Goal: Task Accomplishment & Management: Manage account settings

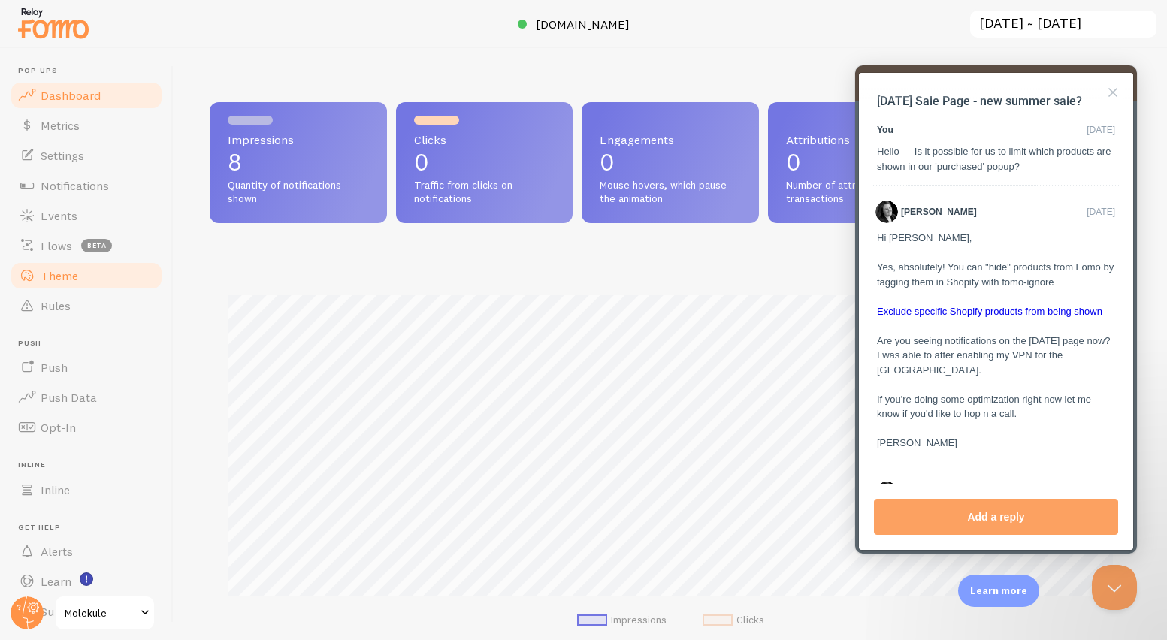
scroll to position [1315, 0]
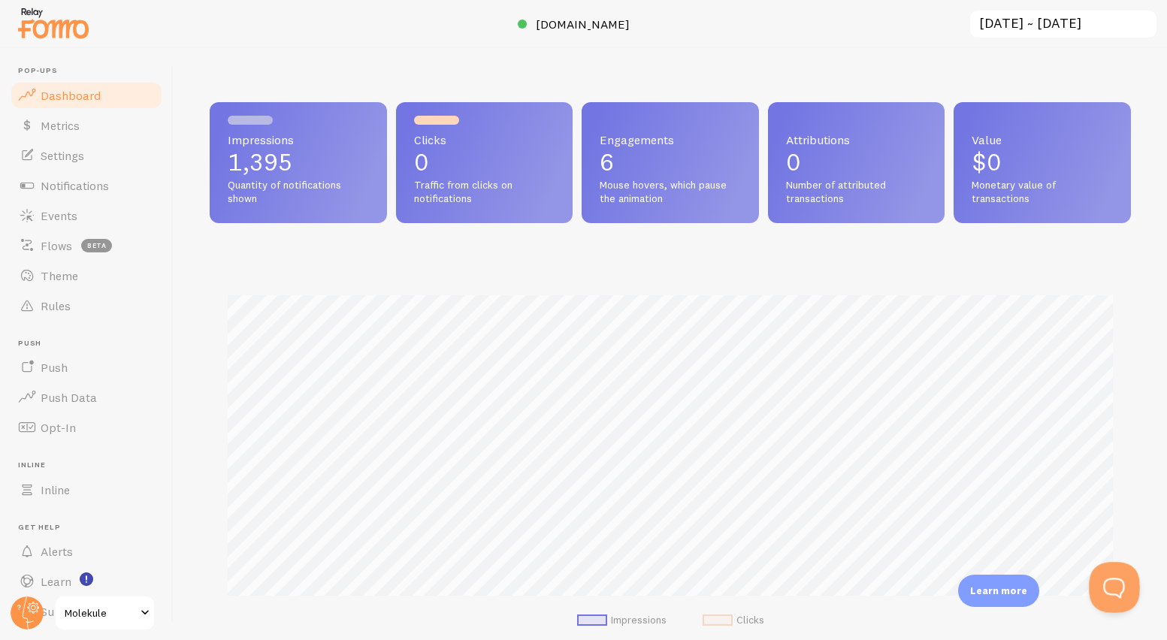
click at [1102, 570] on button "Open Beacon popover" at bounding box center [1111, 584] width 45 height 45
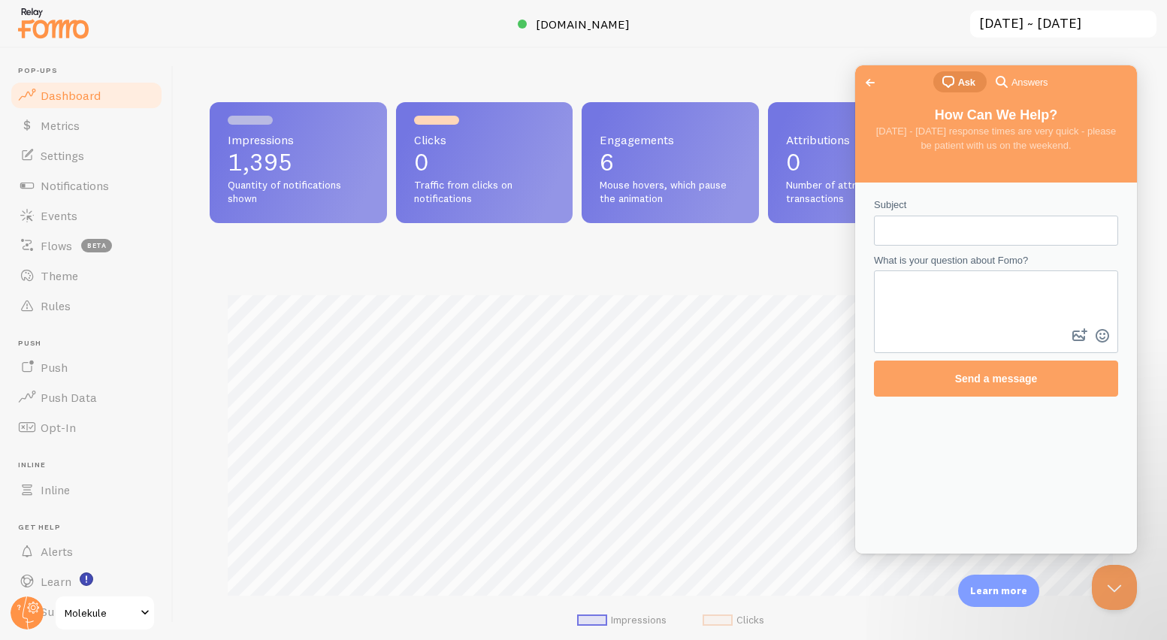
click at [962, 89] on span "Ask" at bounding box center [966, 82] width 17 height 15
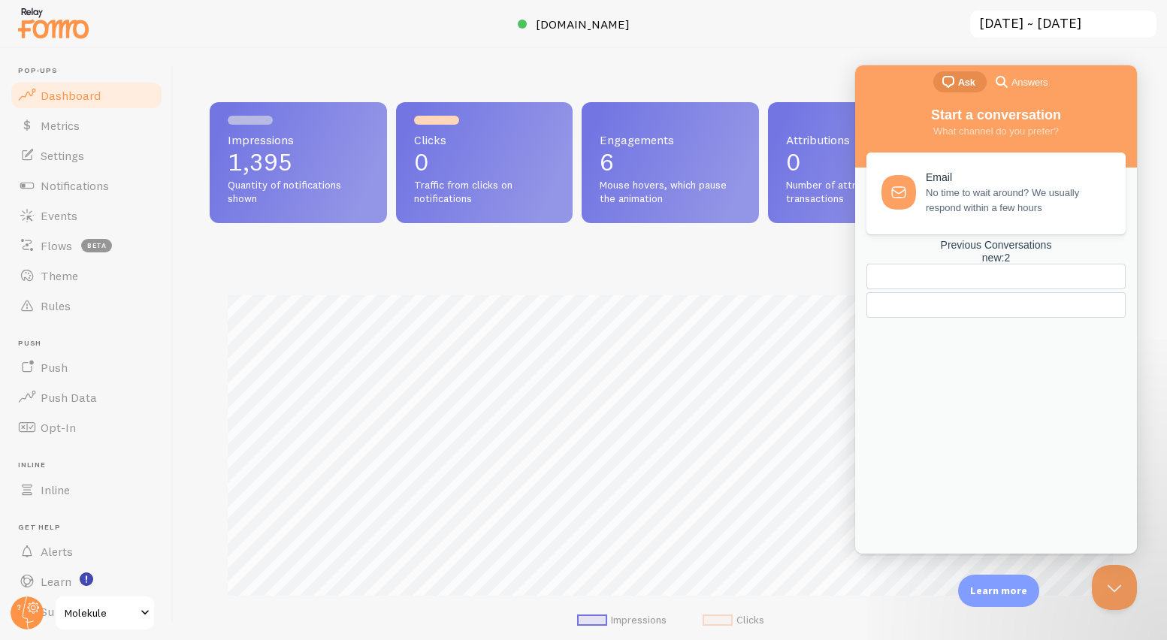
click at [1065, 264] on div "new : 2" at bounding box center [995, 258] width 259 height 13
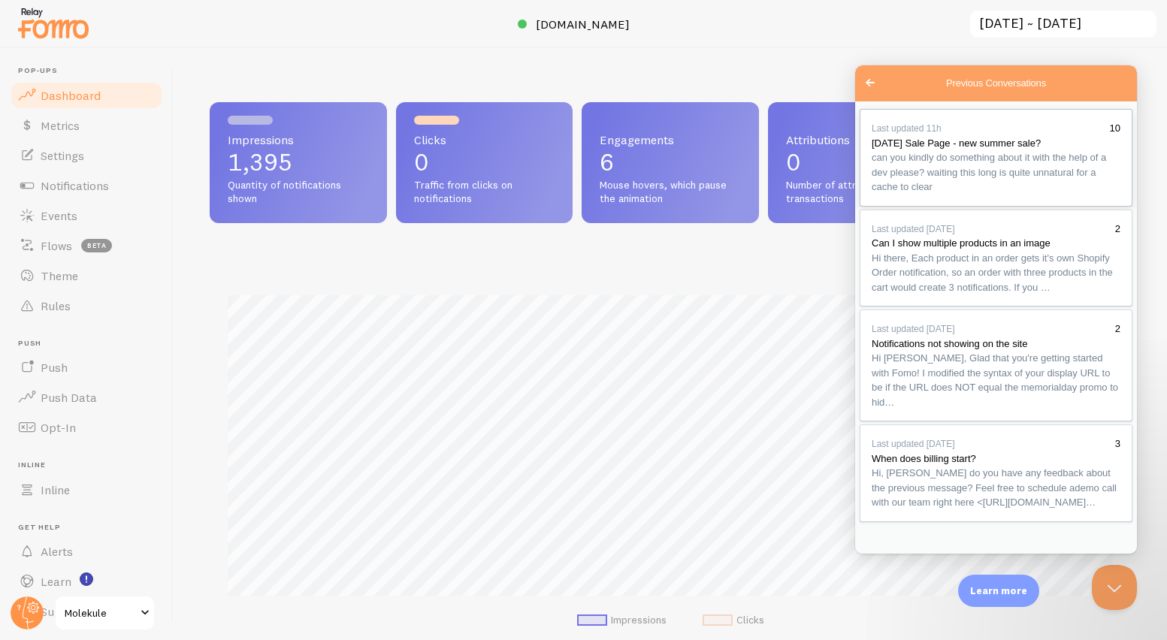
click at [1017, 195] on div "Previous Conversations" at bounding box center [996, 195] width 249 height 0
type textarea "looks like its working now :)"
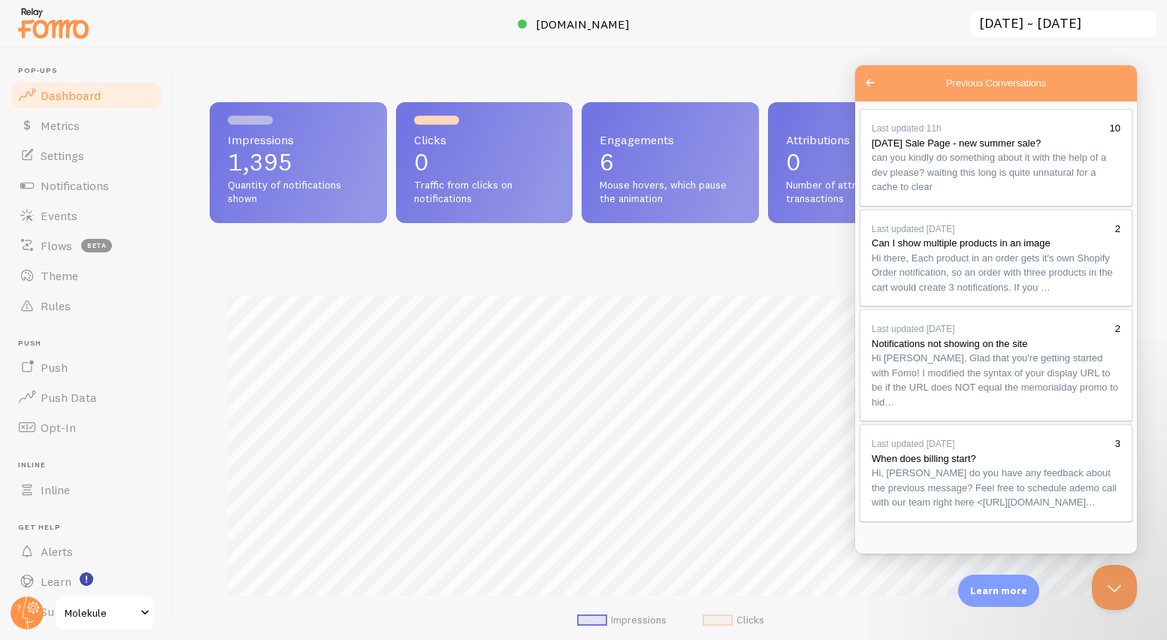
scroll to position [1401, 0]
click at [66, 207] on link "Events" at bounding box center [86, 216] width 155 height 30
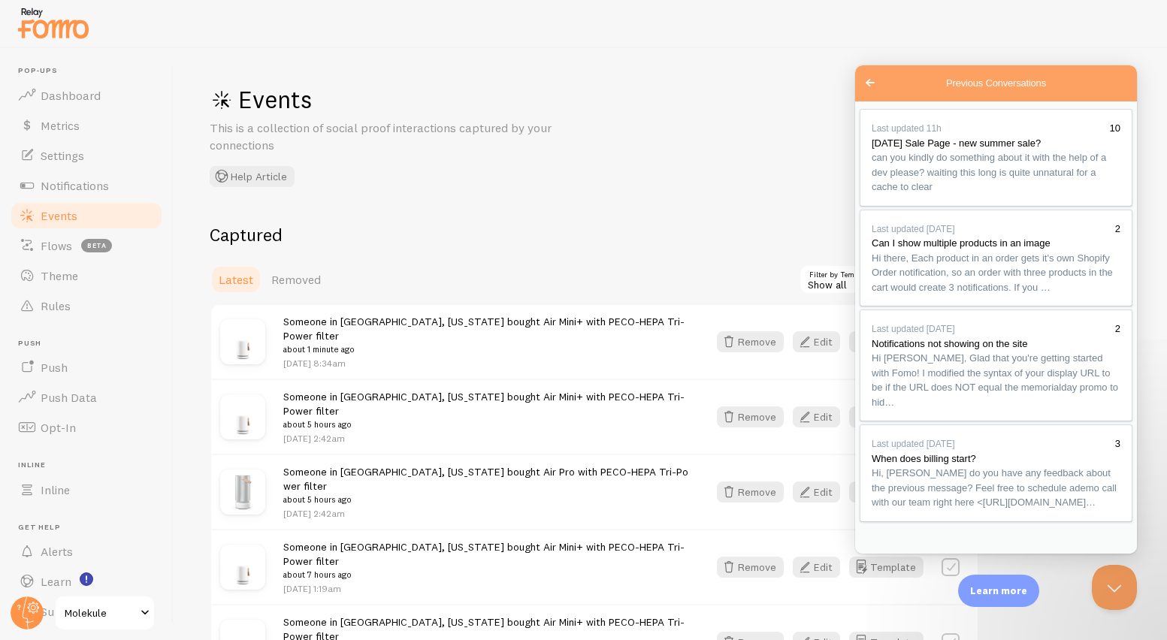
click at [886, 561] on button "Close" at bounding box center [872, 571] width 27 height 20
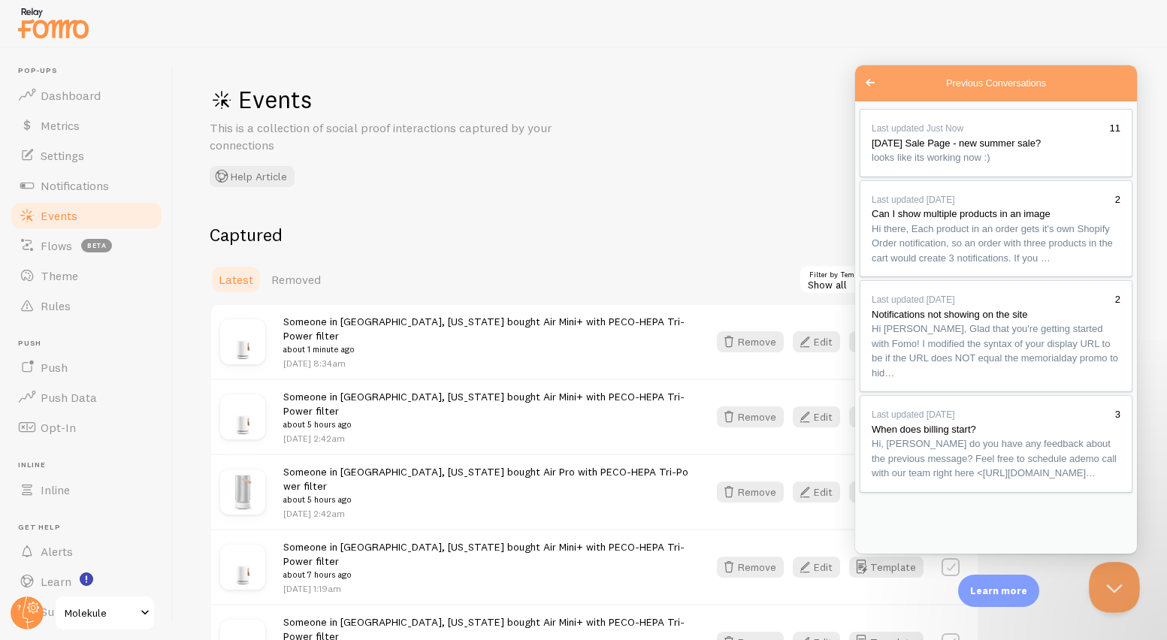
click at [1102, 582] on button "Close Beacon popover" at bounding box center [1111, 584] width 45 height 45
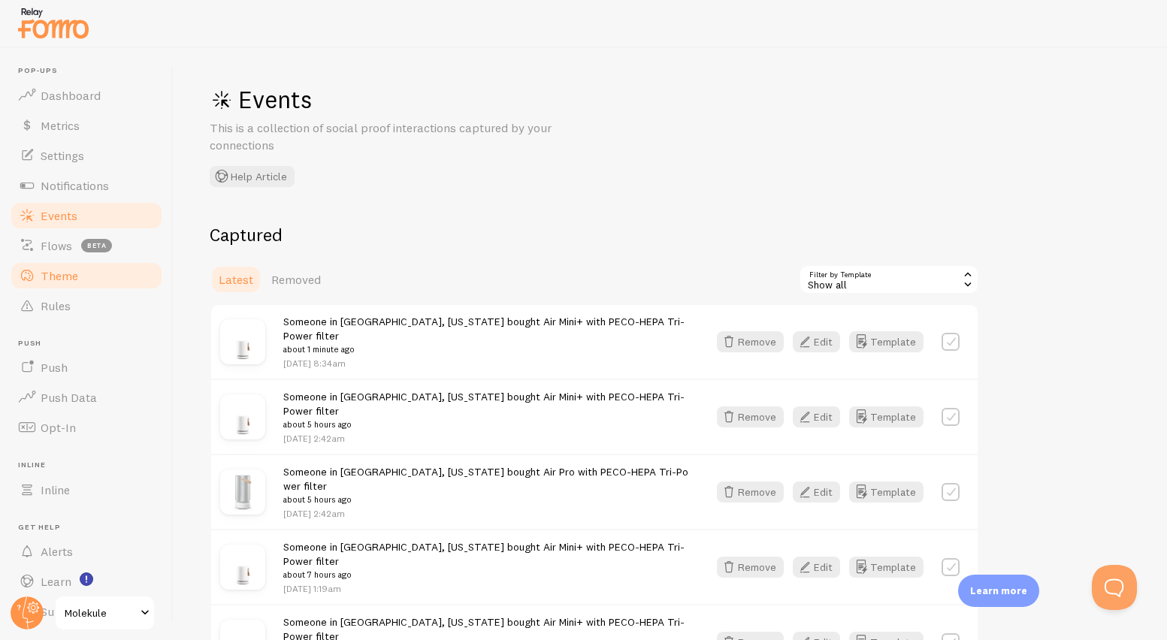
click at [56, 273] on span "Theme" at bounding box center [60, 275] width 38 height 15
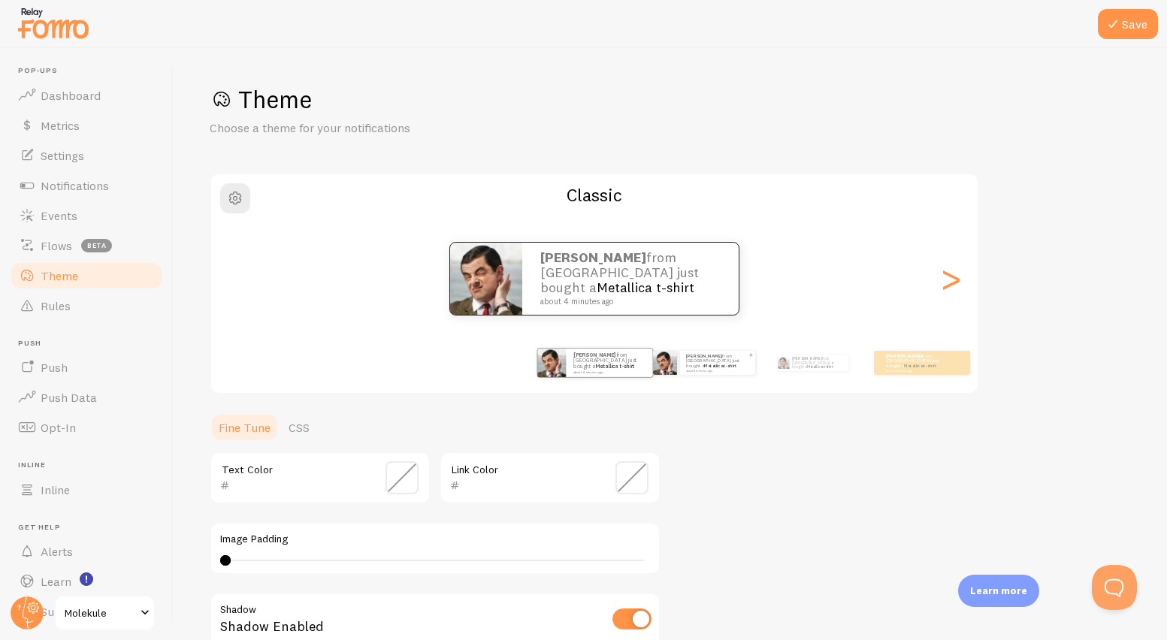
click at [700, 365] on p "Shannon from Canada just bought a Metallica t-shirt about 4 minutes ago" at bounding box center [717, 362] width 63 height 19
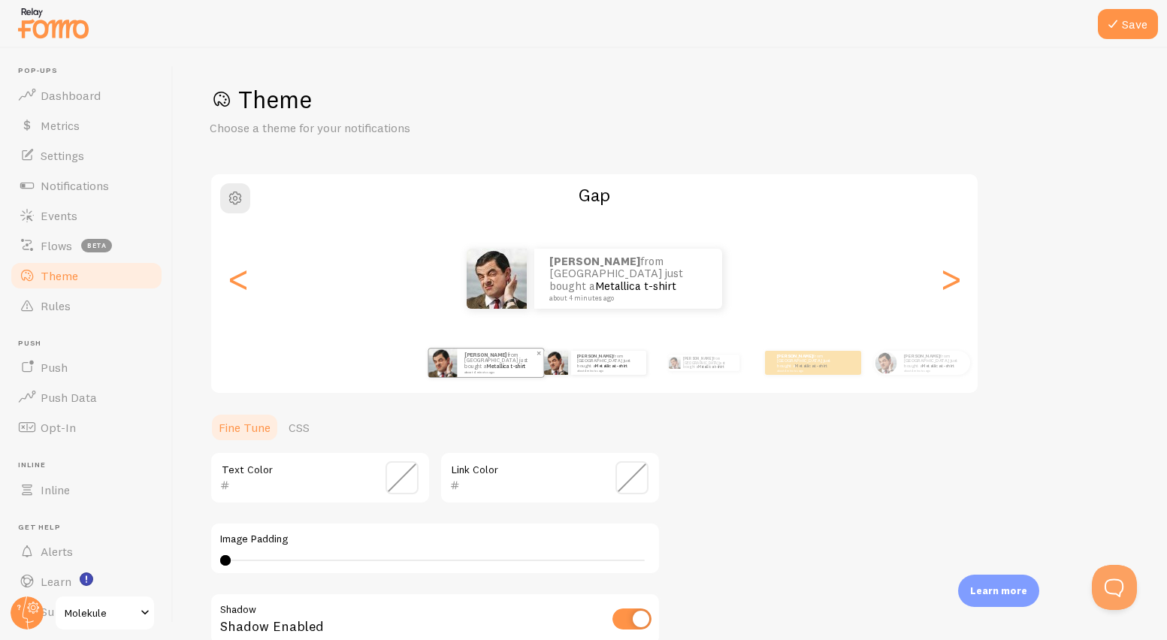
click at [504, 376] on div "Shannon from Canada just bought a Metallica t-shirt about 4 minutes ago" at bounding box center [500, 363] width 86 height 29
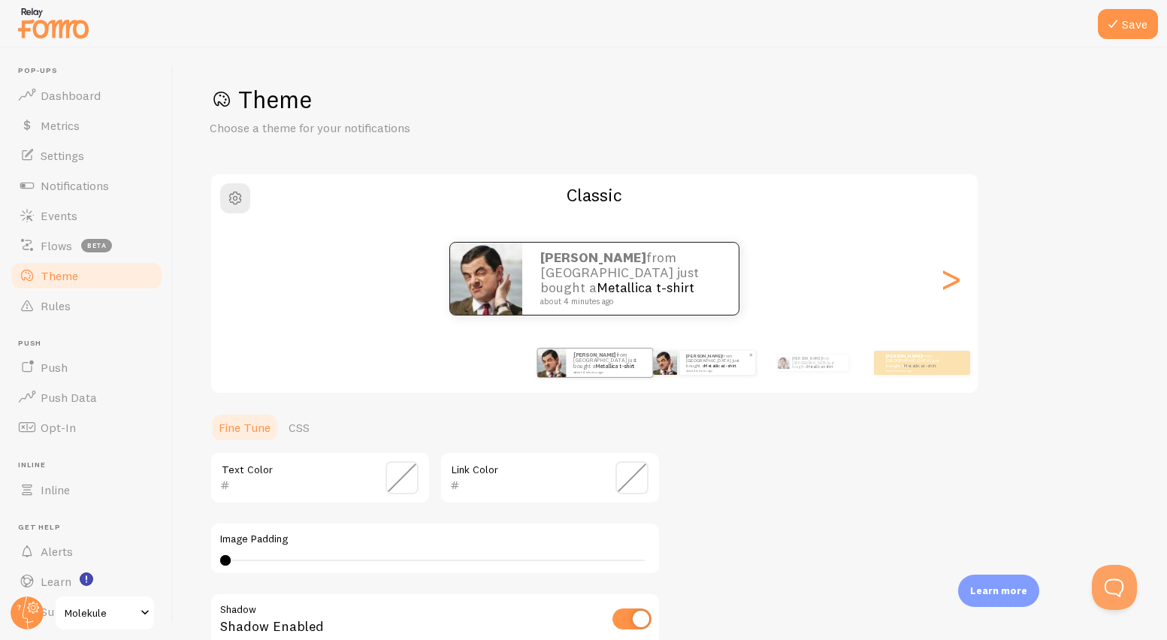
click at [694, 370] on small "about 4 minutes ago" at bounding box center [717, 370] width 62 height 3
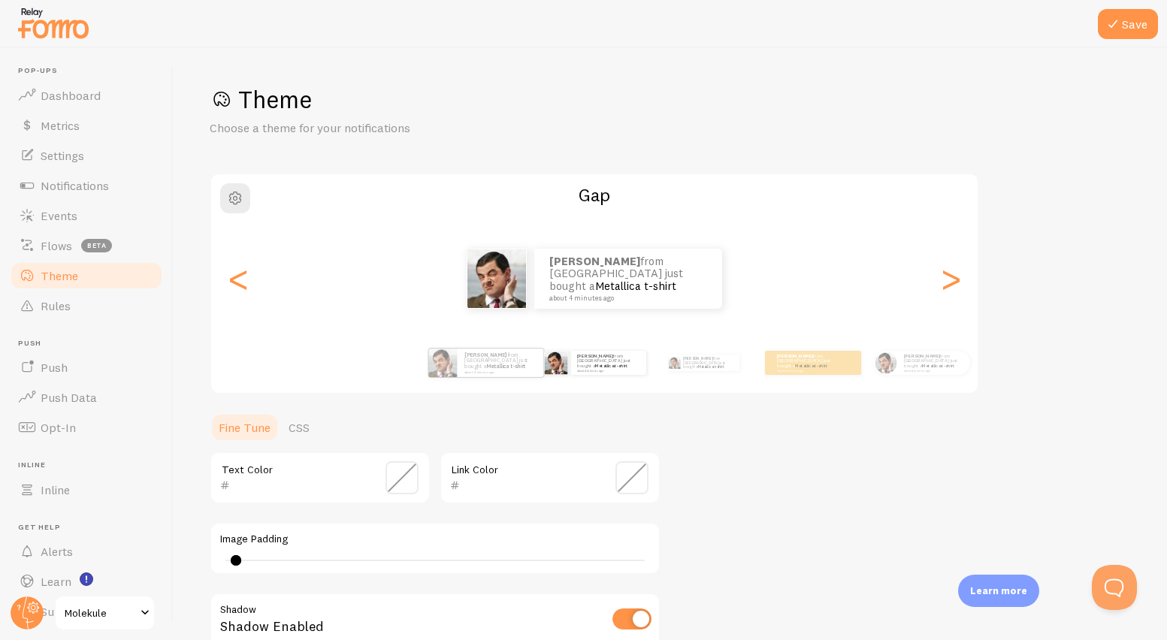
drag, startPoint x: 228, startPoint y: 559, endPoint x: 236, endPoint y: 558, distance: 7.6
click at [236, 558] on div at bounding box center [236, 560] width 11 height 11
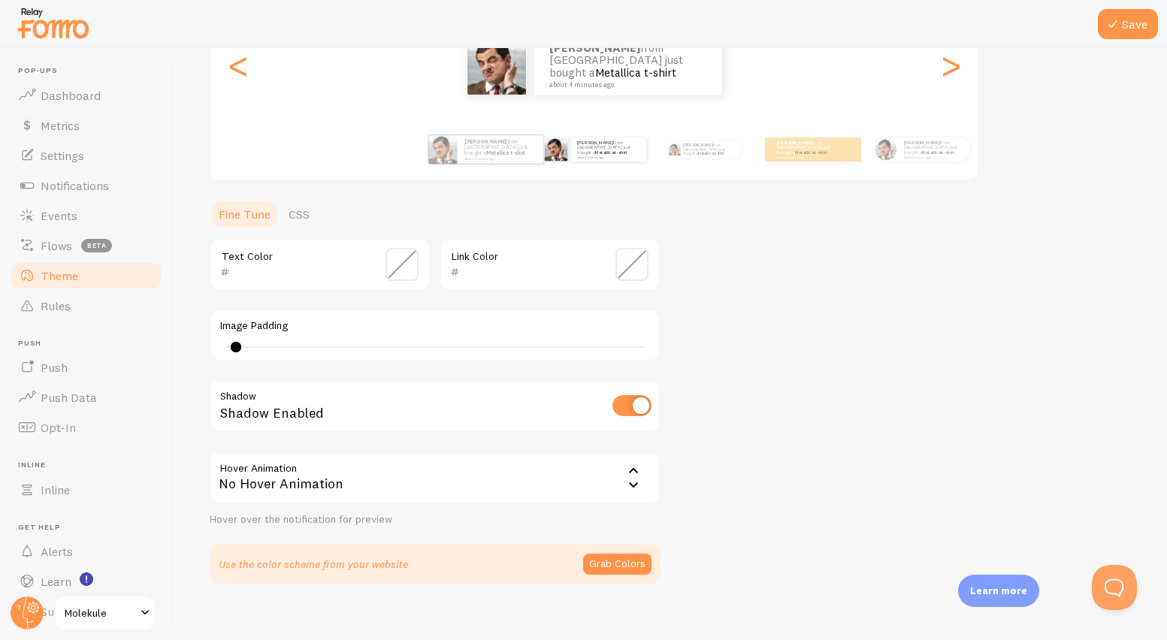
scroll to position [229, 0]
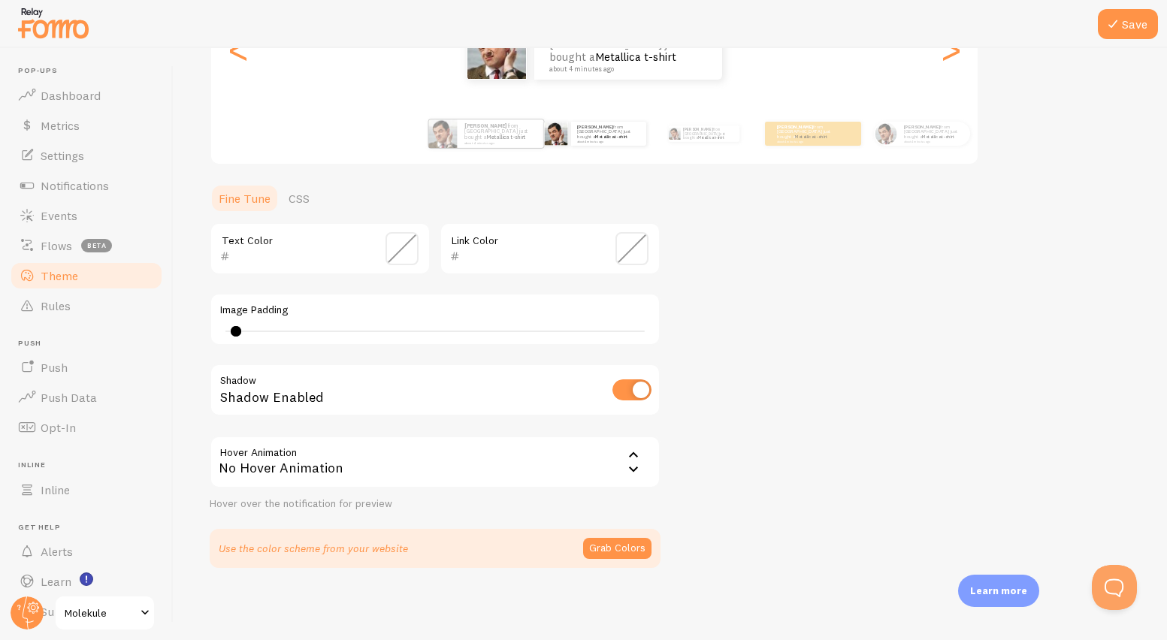
click at [465, 475] on div "No Hover Animation" at bounding box center [435, 462] width 451 height 53
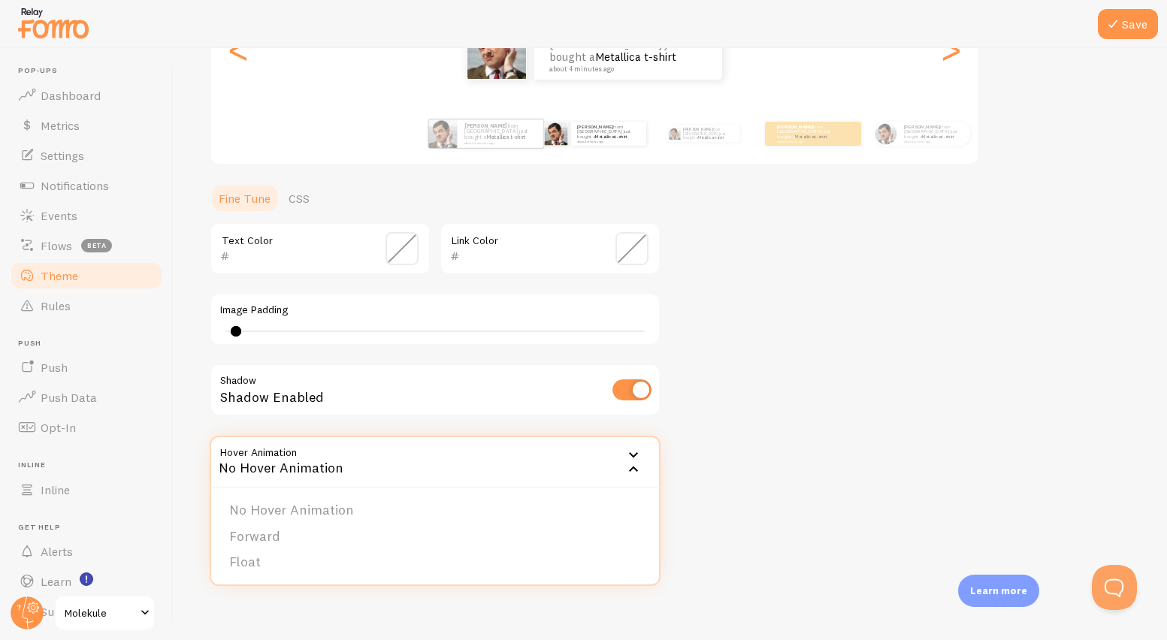
click at [796, 437] on div "Theme Choose a theme for your notifications Gap Shannon from Canada just bought…" at bounding box center [670, 211] width 921 height 713
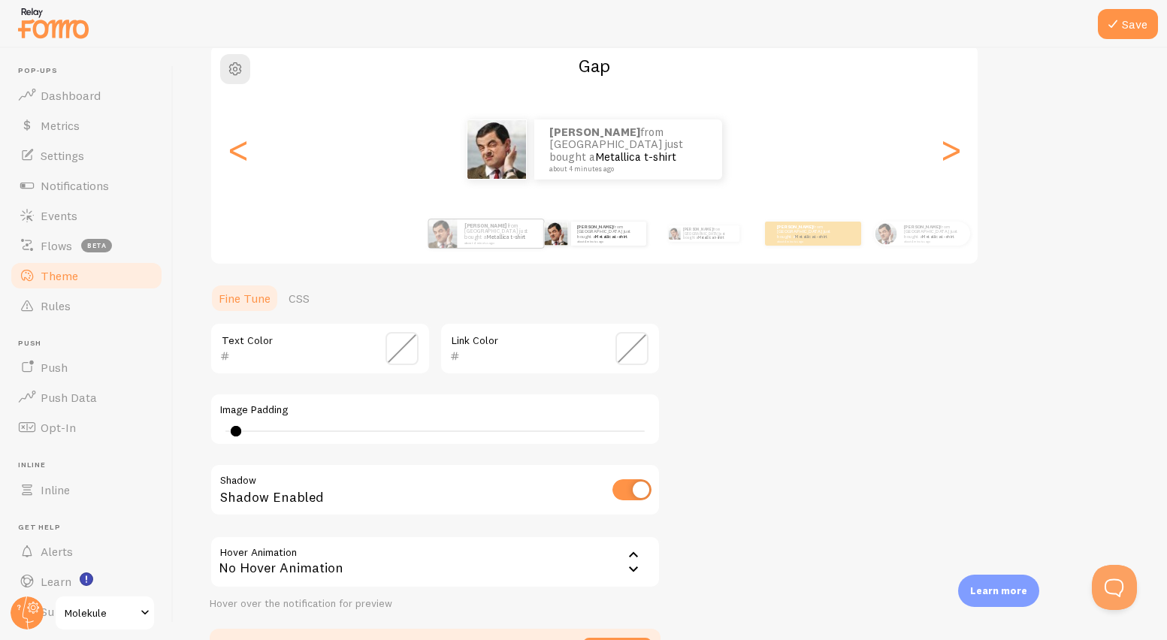
scroll to position [123, 0]
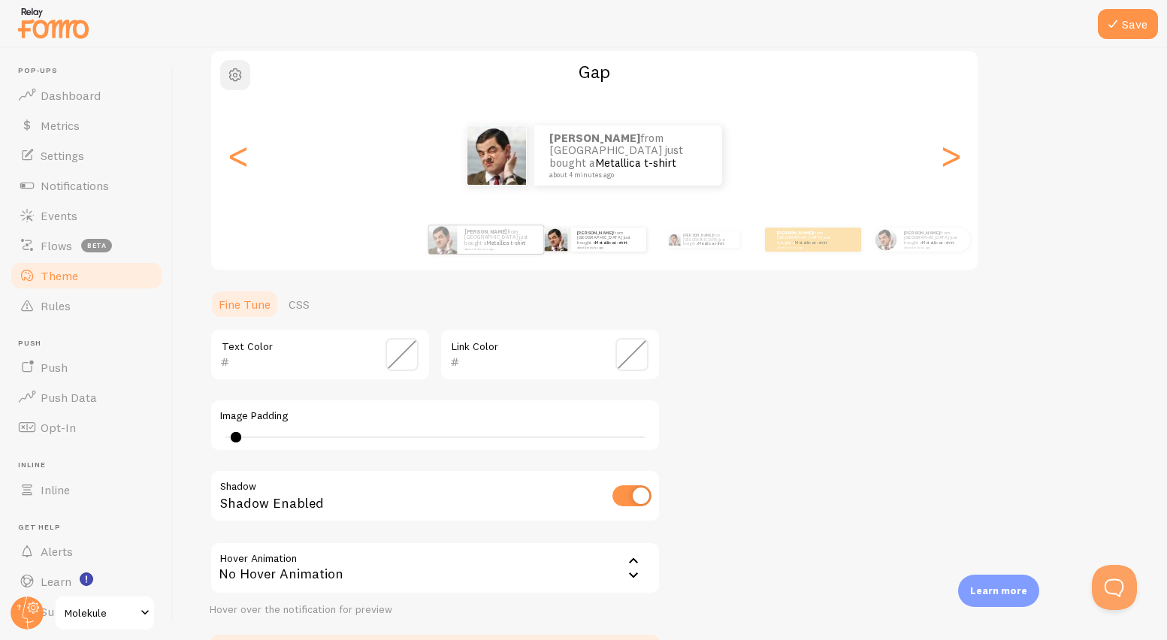
click at [241, 82] on span "button" at bounding box center [235, 75] width 18 height 18
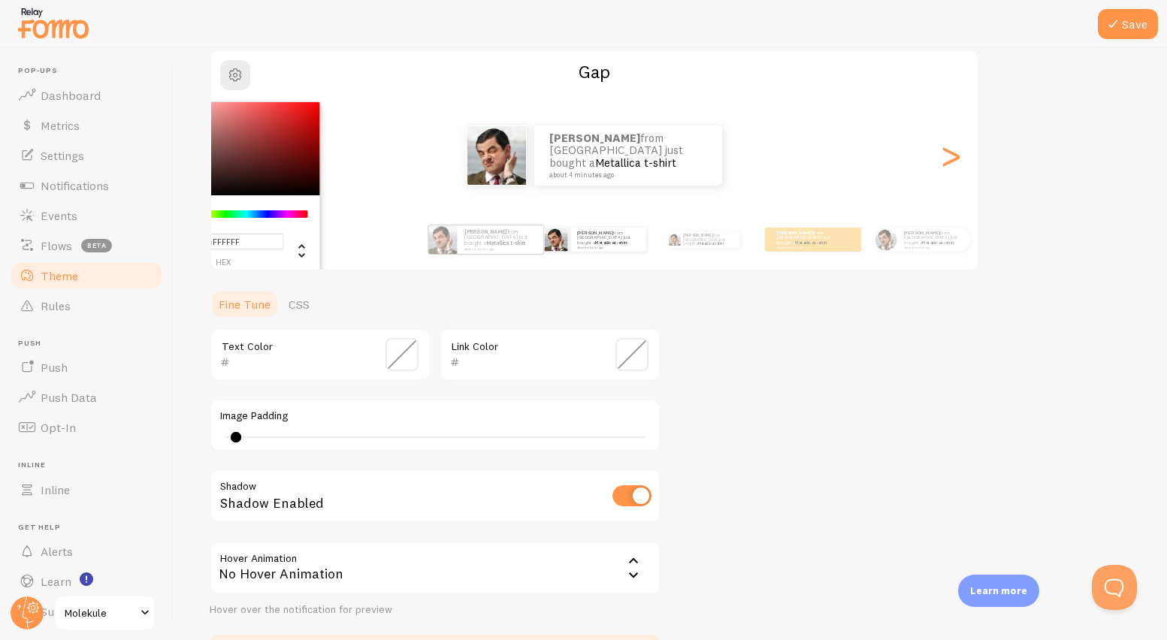
click at [331, 33] on div at bounding box center [583, 24] width 1167 height 48
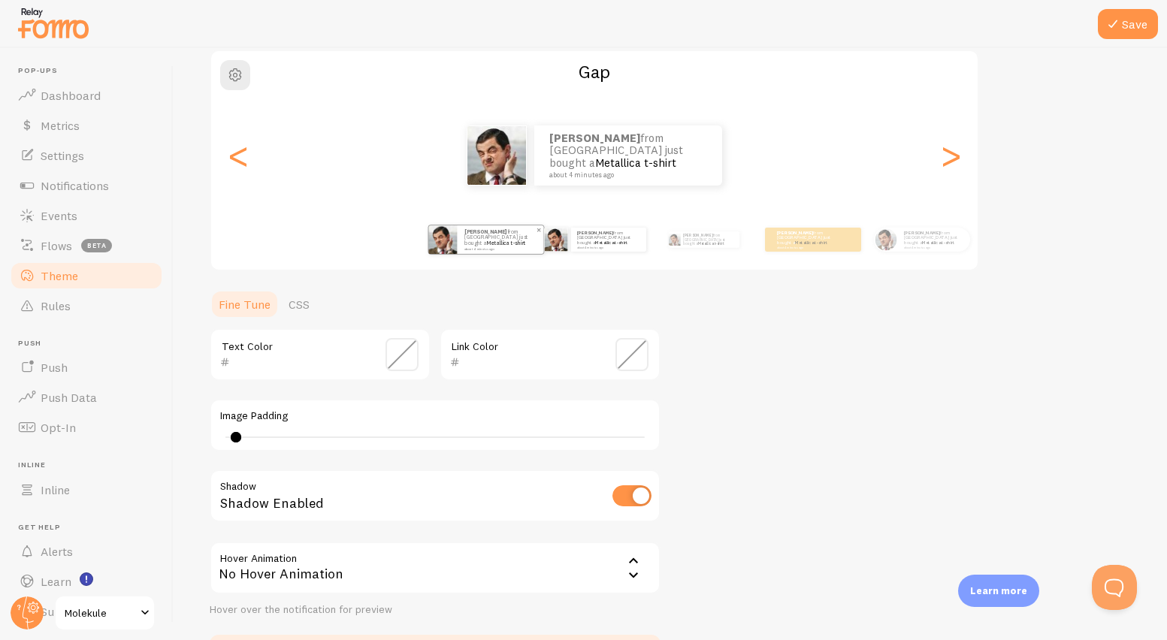
click at [482, 243] on p "Shannon from Canada just bought a Metallica t-shirt about 4 minutes ago" at bounding box center [500, 239] width 72 height 23
type input "0"
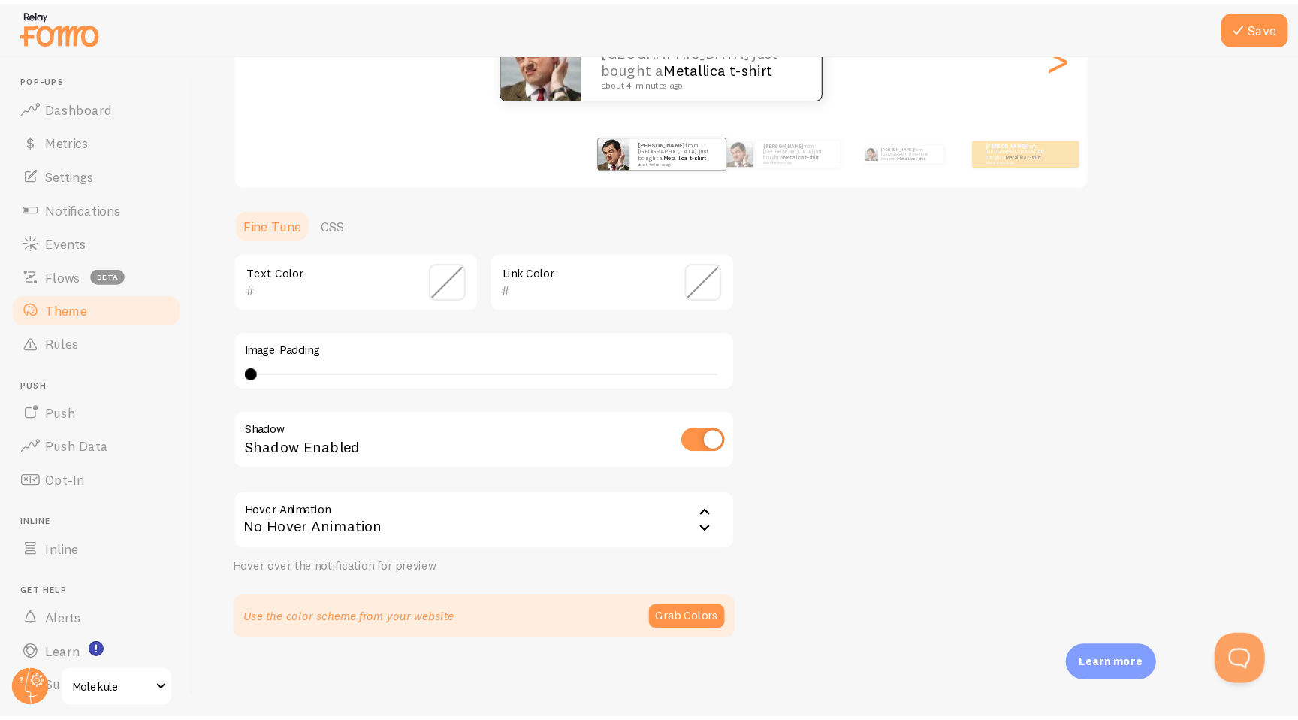
scroll to position [229, 0]
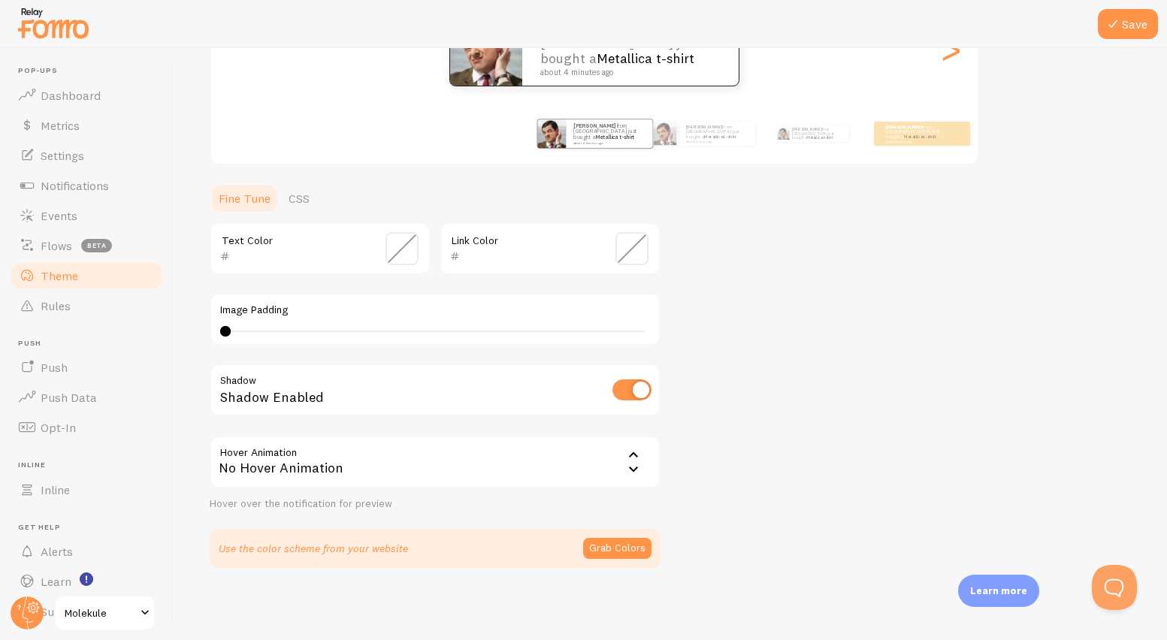
click at [811, 397] on div "Theme Choose a theme for your notifications Classic Shannon from Canada just bo…" at bounding box center [670, 211] width 921 height 713
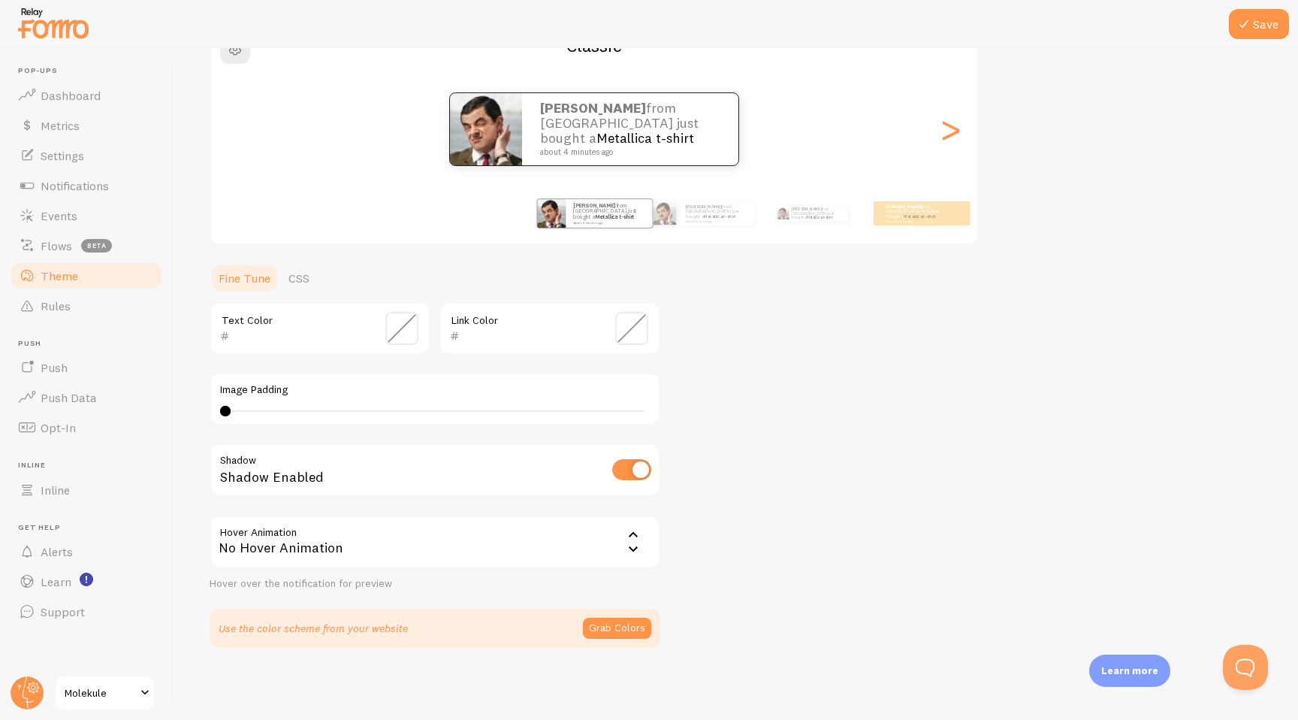
scroll to position [150, 0]
click at [292, 281] on link "CSS" at bounding box center [299, 278] width 39 height 30
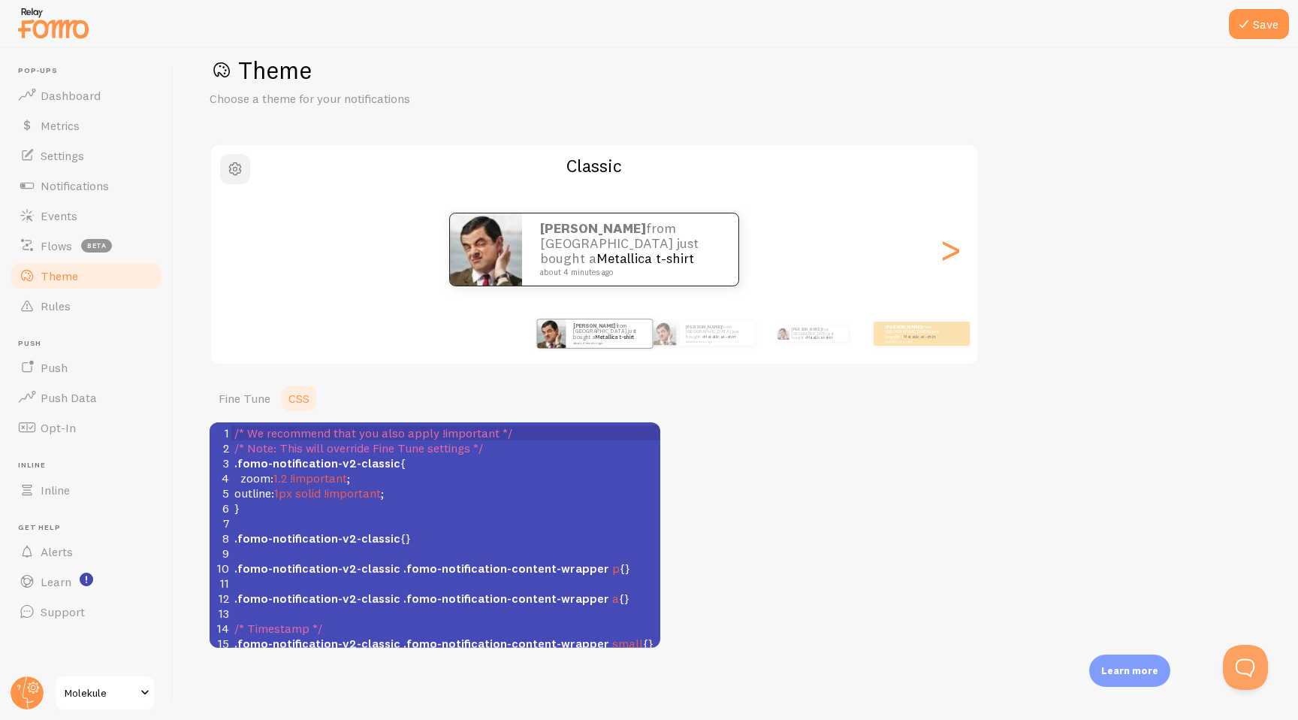
click at [238, 164] on span "button" at bounding box center [235, 169] width 18 height 18
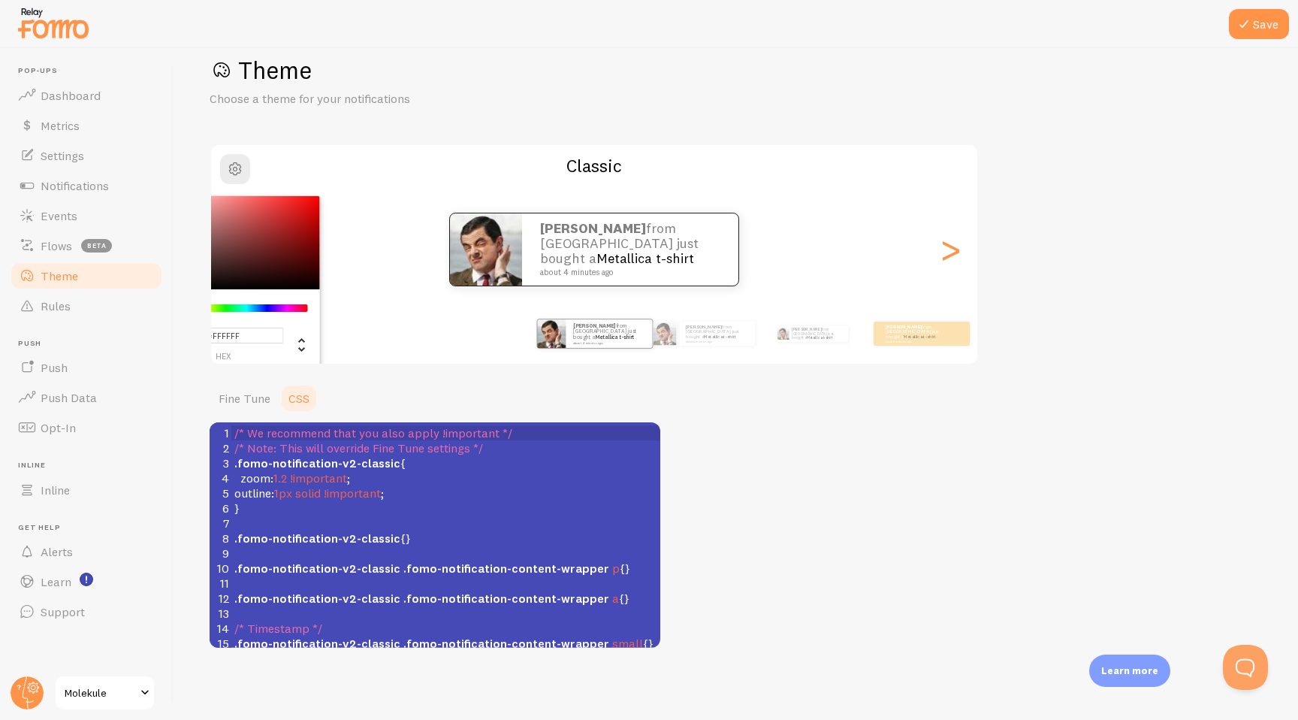
click at [975, 467] on div "Theme Choose a theme for your notifications #FFFFFF hex 255 r 255 g 255 b 0 h 0…" at bounding box center [736, 351] width 1053 height 593
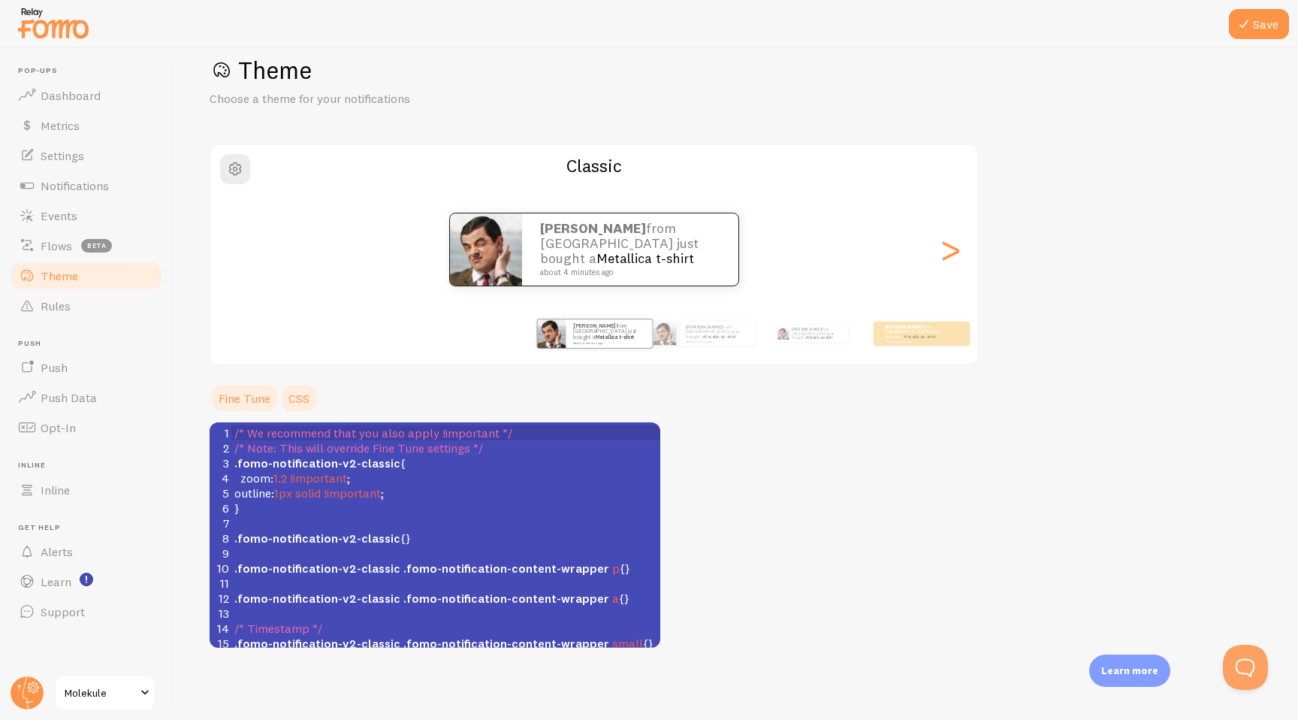
click at [259, 397] on link "Fine Tune" at bounding box center [245, 398] width 70 height 30
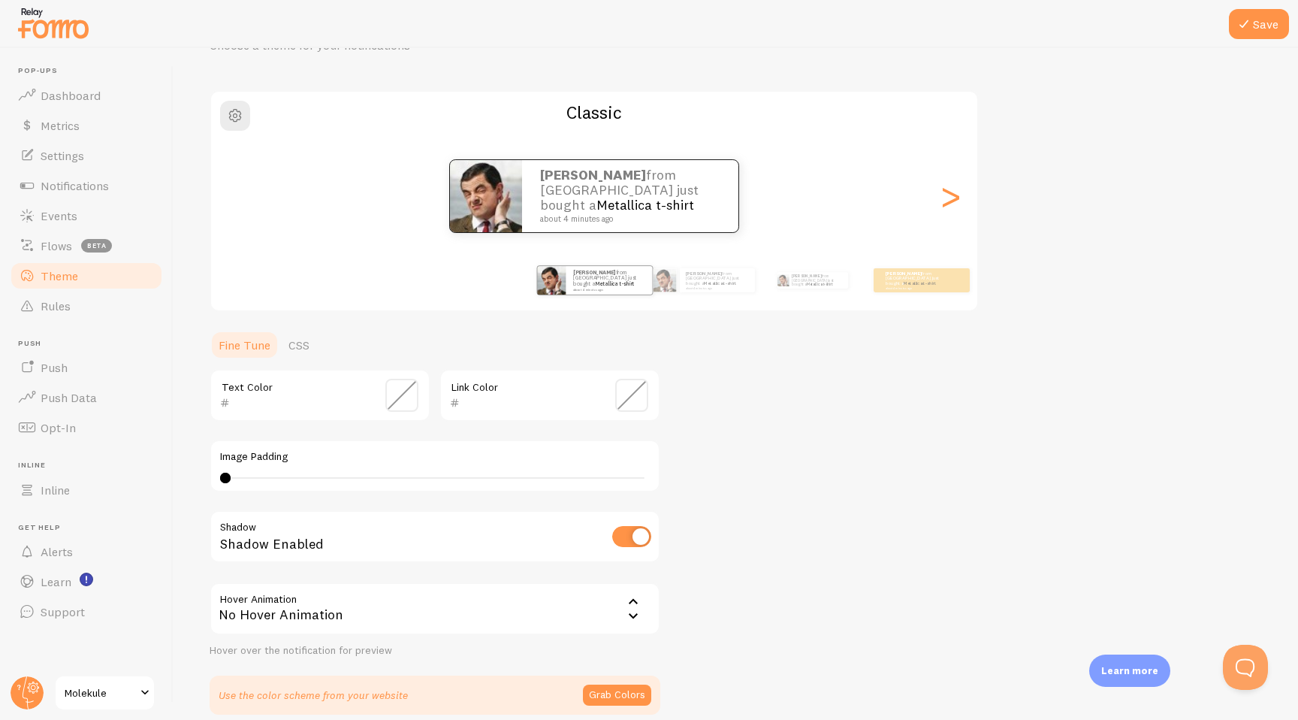
scroll to position [150, 0]
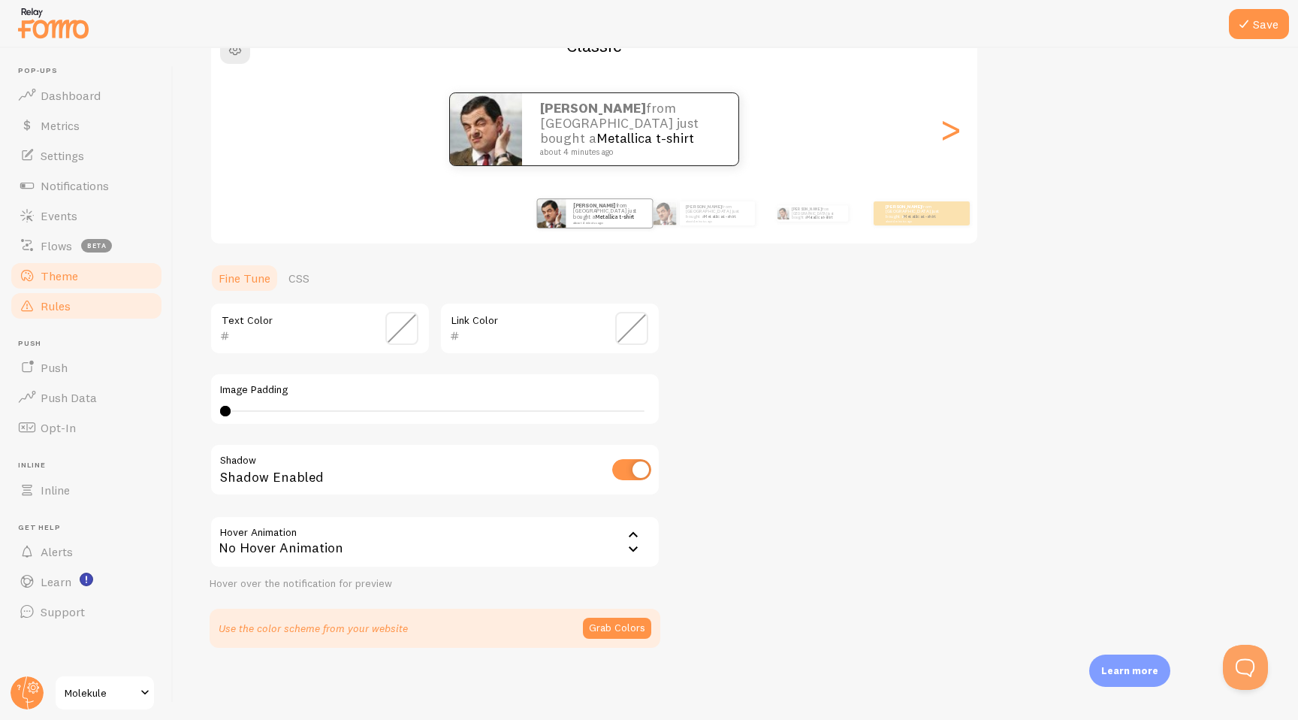
click at [96, 316] on link "Rules" at bounding box center [86, 306] width 155 height 30
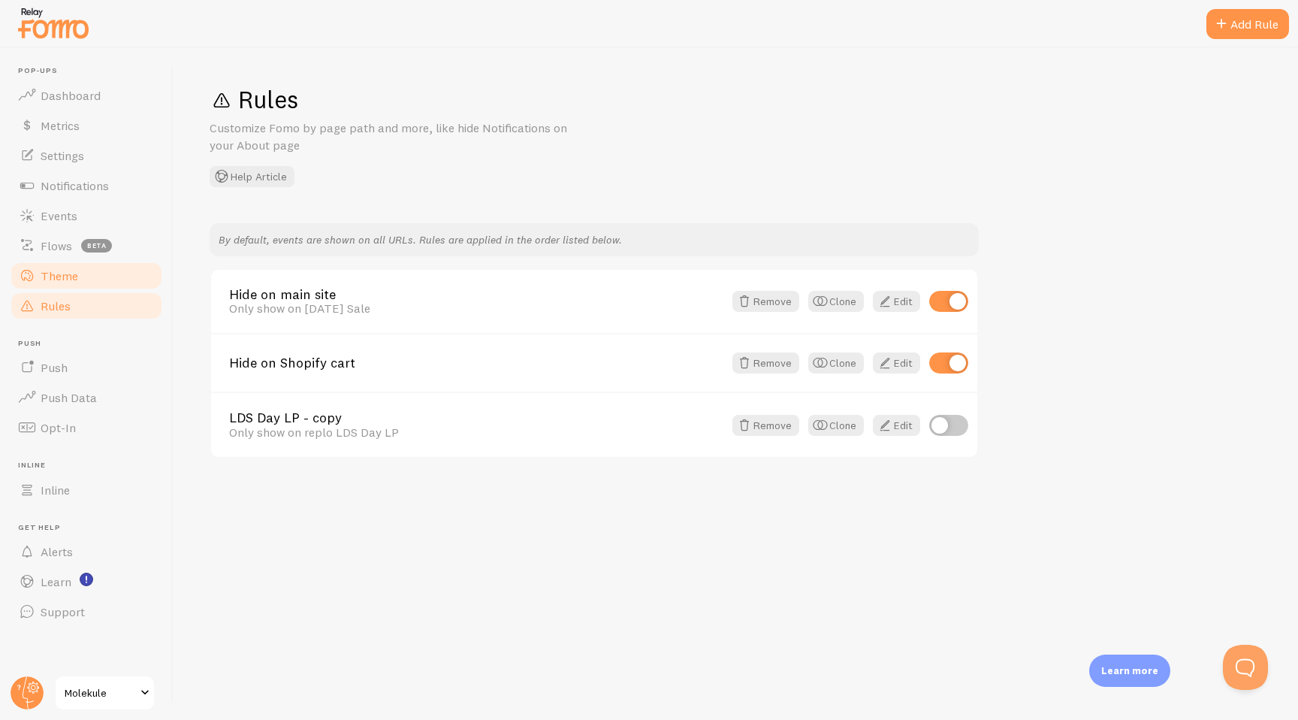
click at [87, 283] on link "Theme" at bounding box center [86, 276] width 155 height 30
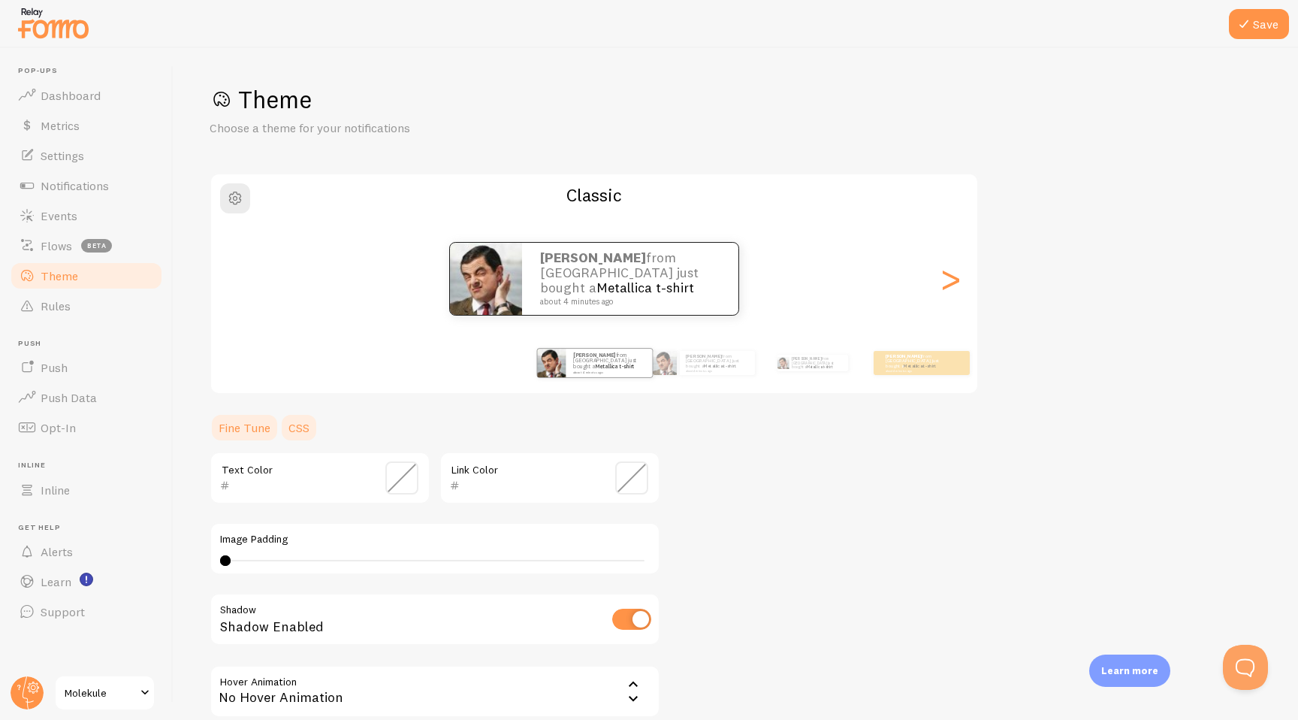
click at [296, 424] on link "CSS" at bounding box center [299, 427] width 39 height 30
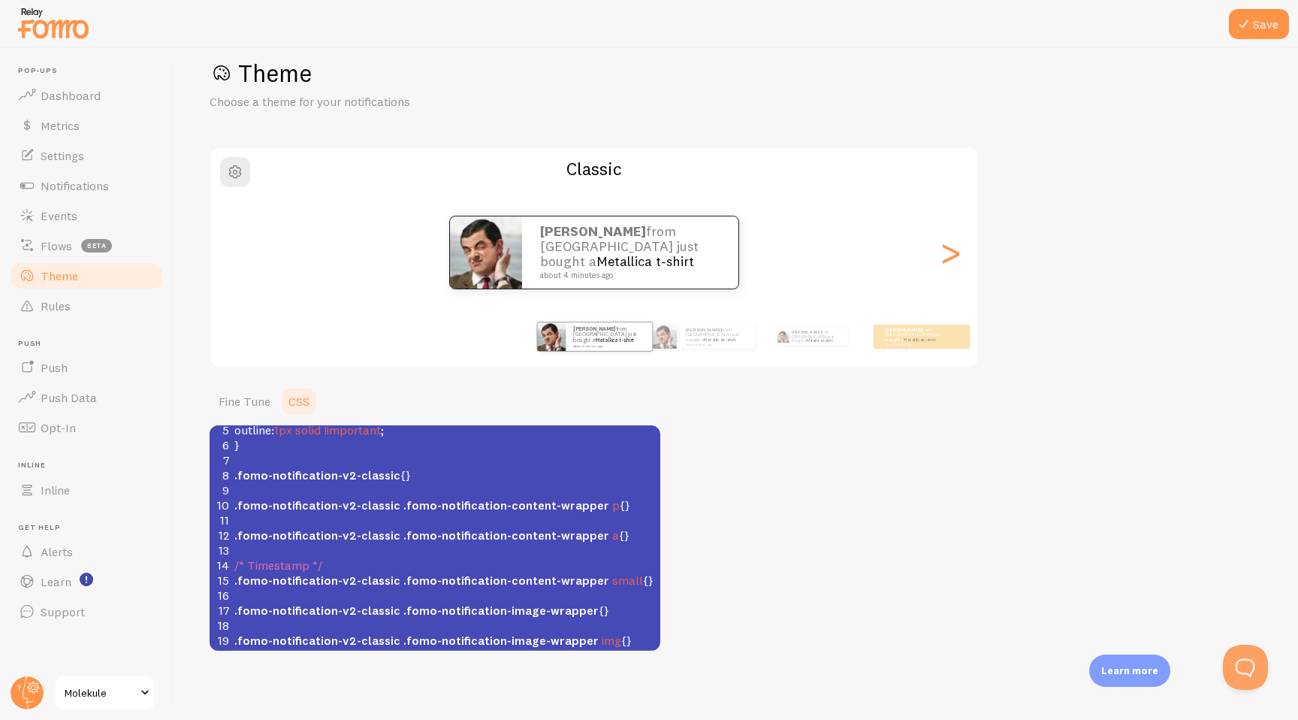
scroll to position [29, 0]
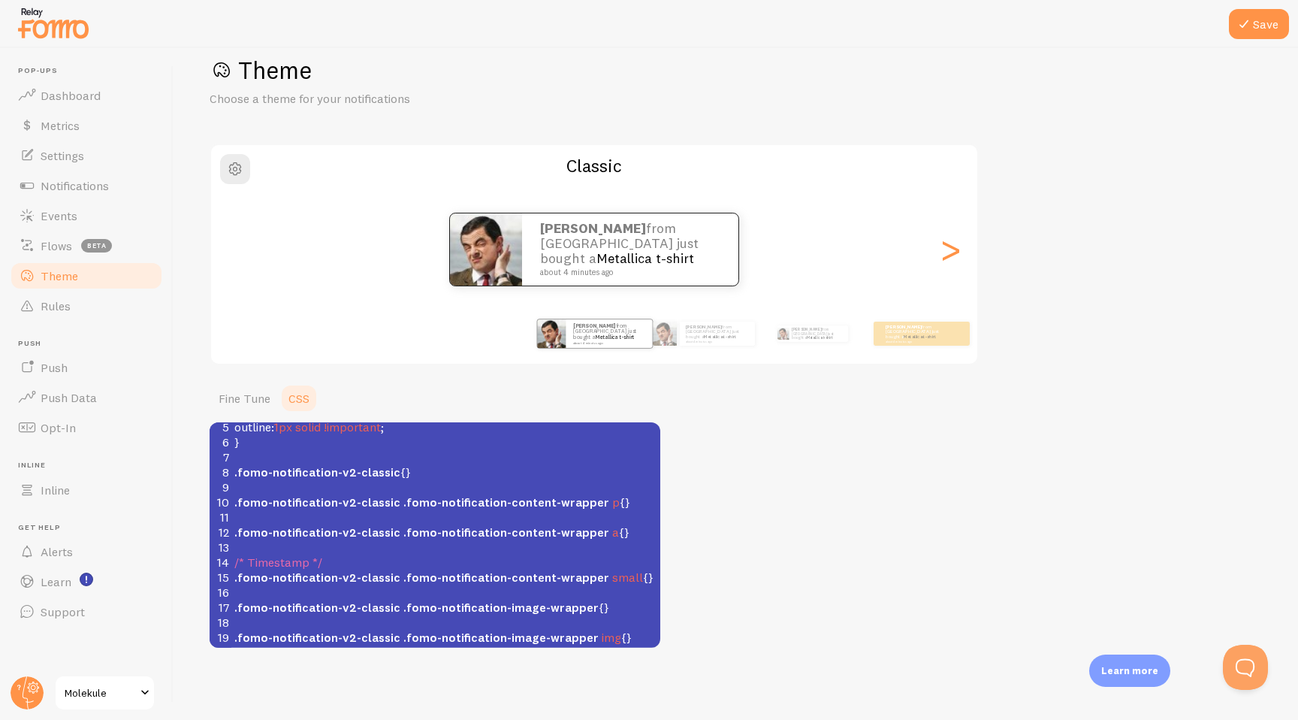
click at [1138, 639] on p "Learn more" at bounding box center [1130, 670] width 57 height 14
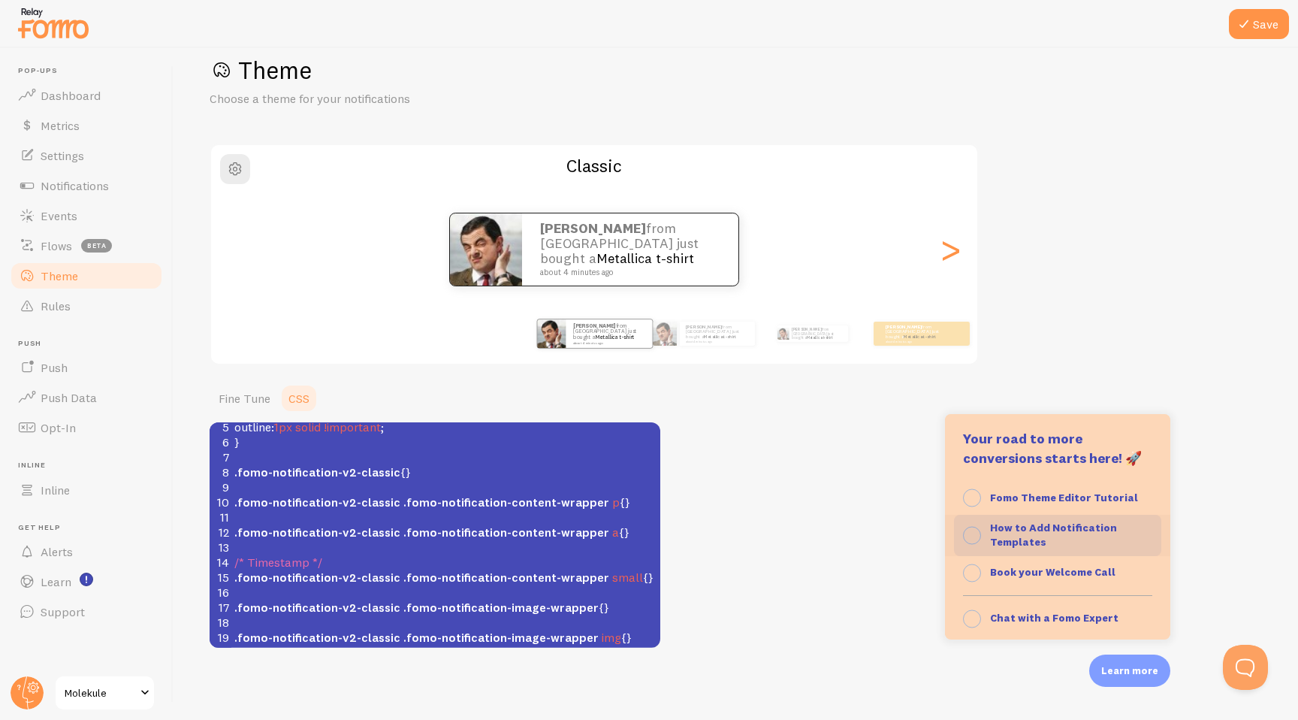
scroll to position [144, 0]
click at [1034, 520] on strong "How to Add Notification Templates" at bounding box center [1053, 532] width 127 height 29
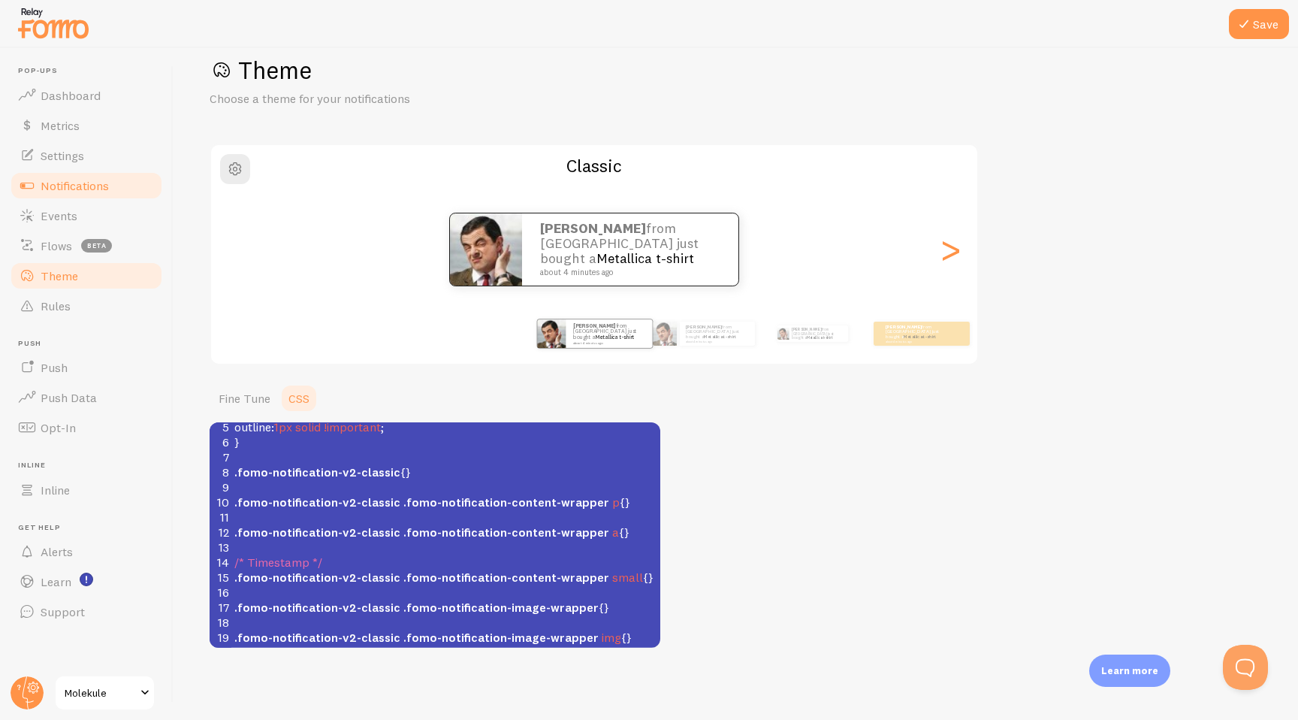
click at [59, 192] on span "Notifications" at bounding box center [75, 185] width 68 height 15
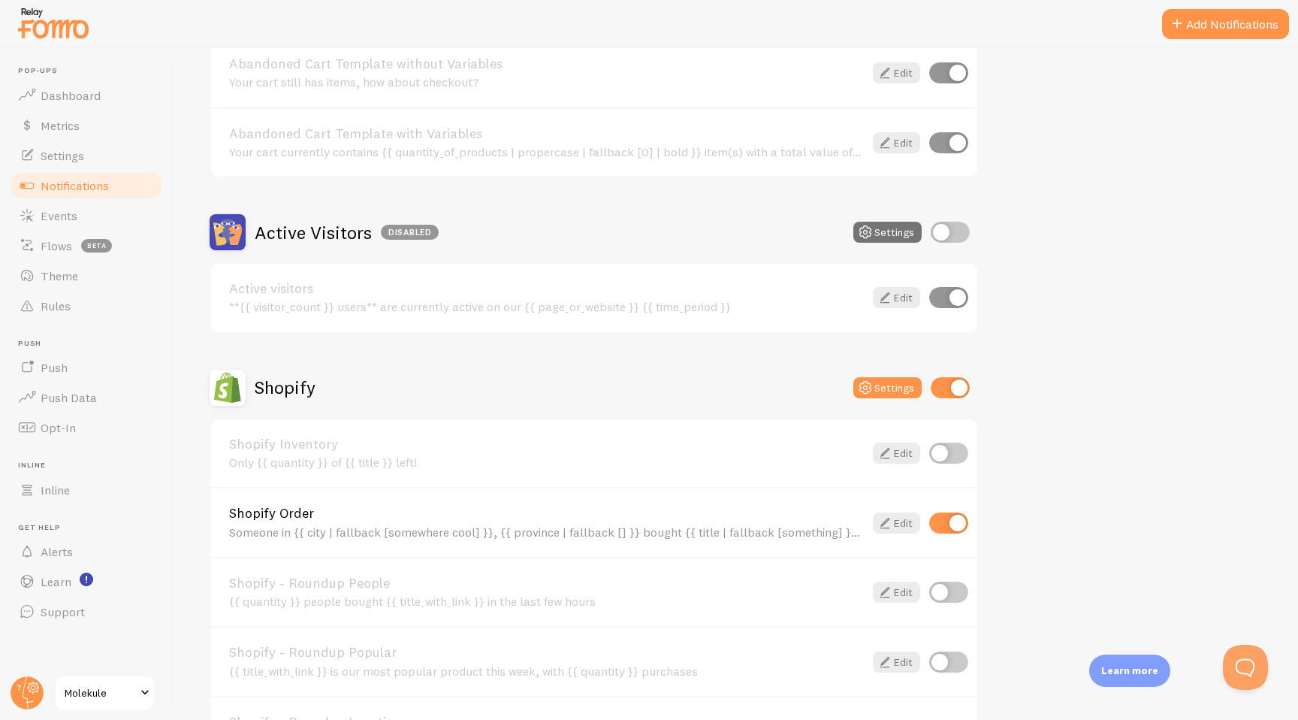
scroll to position [273, 0]
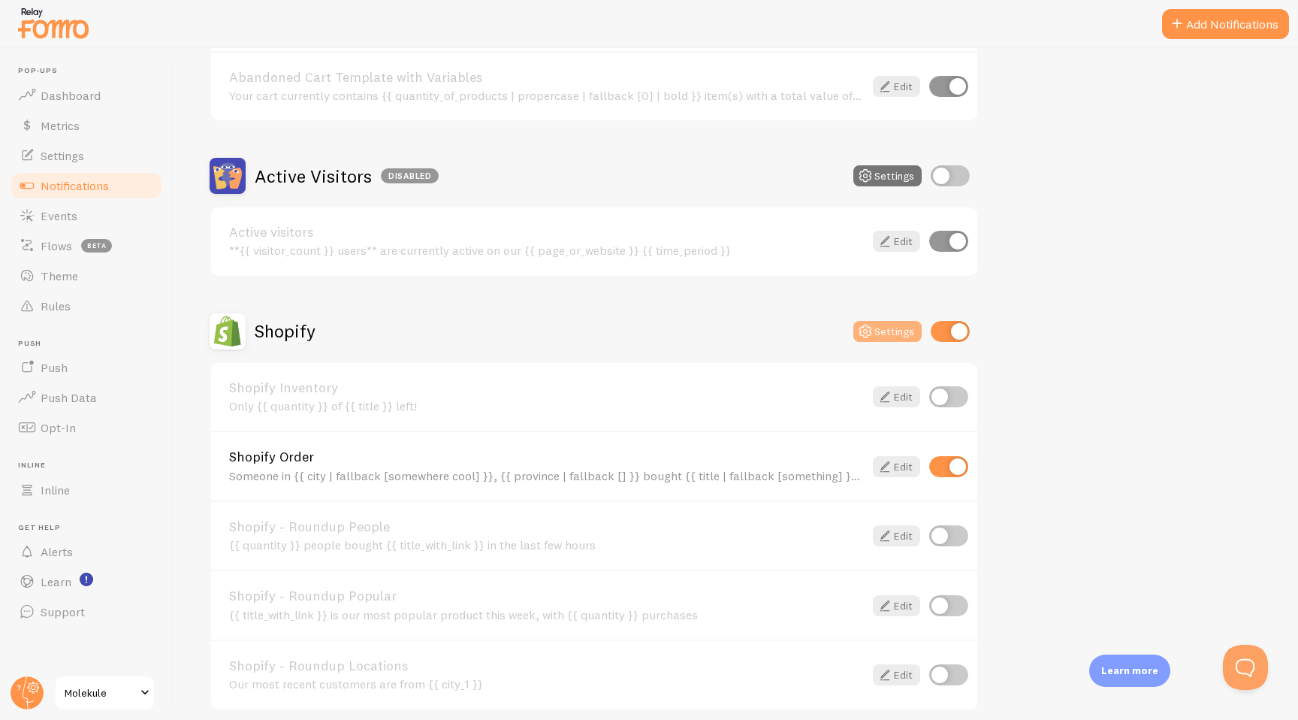
click at [893, 329] on button "Settings" at bounding box center [888, 331] width 68 height 21
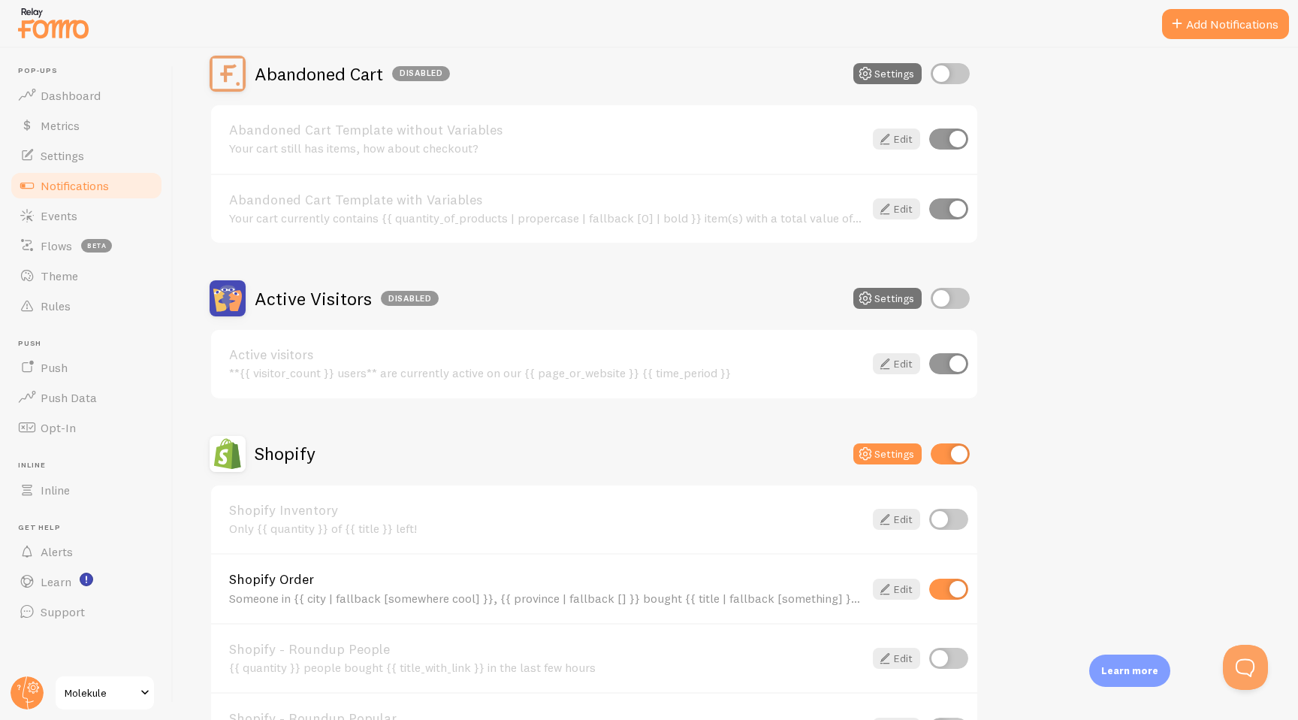
scroll to position [210, 0]
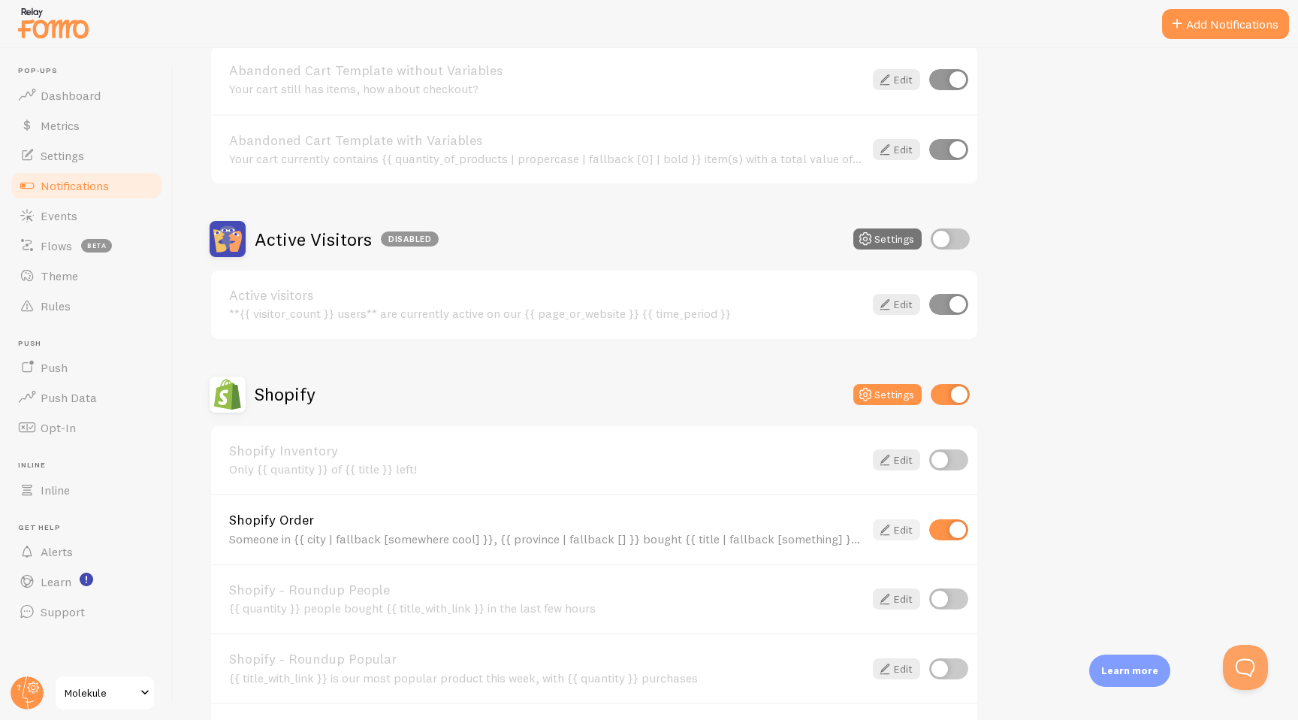
click at [896, 535] on link "Edit" at bounding box center [896, 529] width 47 height 21
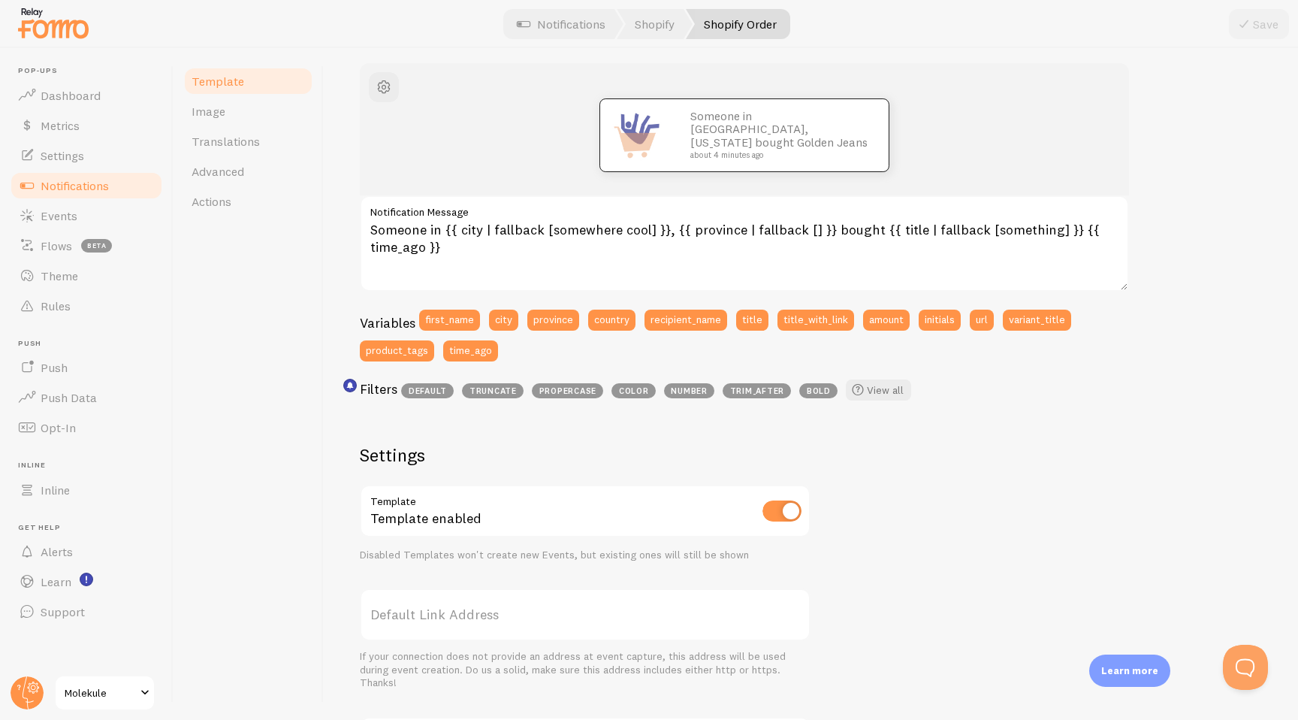
scroll to position [177, 0]
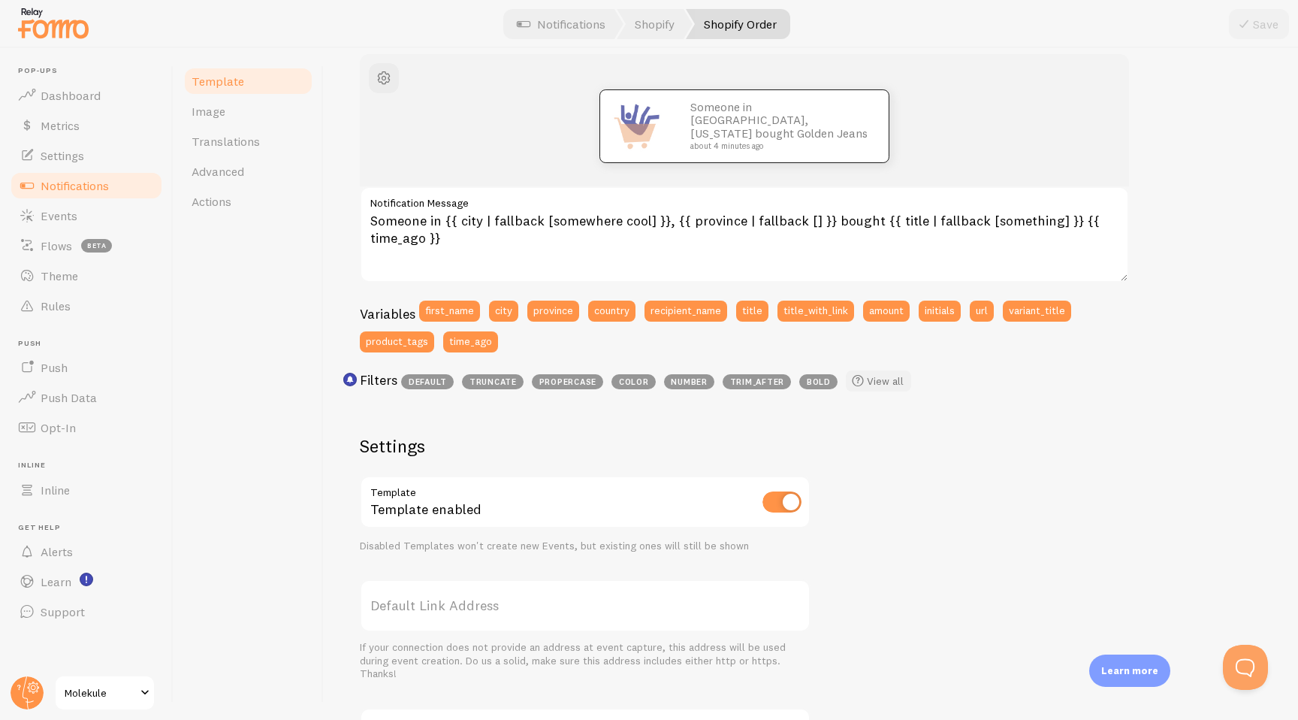
click at [874, 389] on link "View all" at bounding box center [878, 380] width 65 height 21
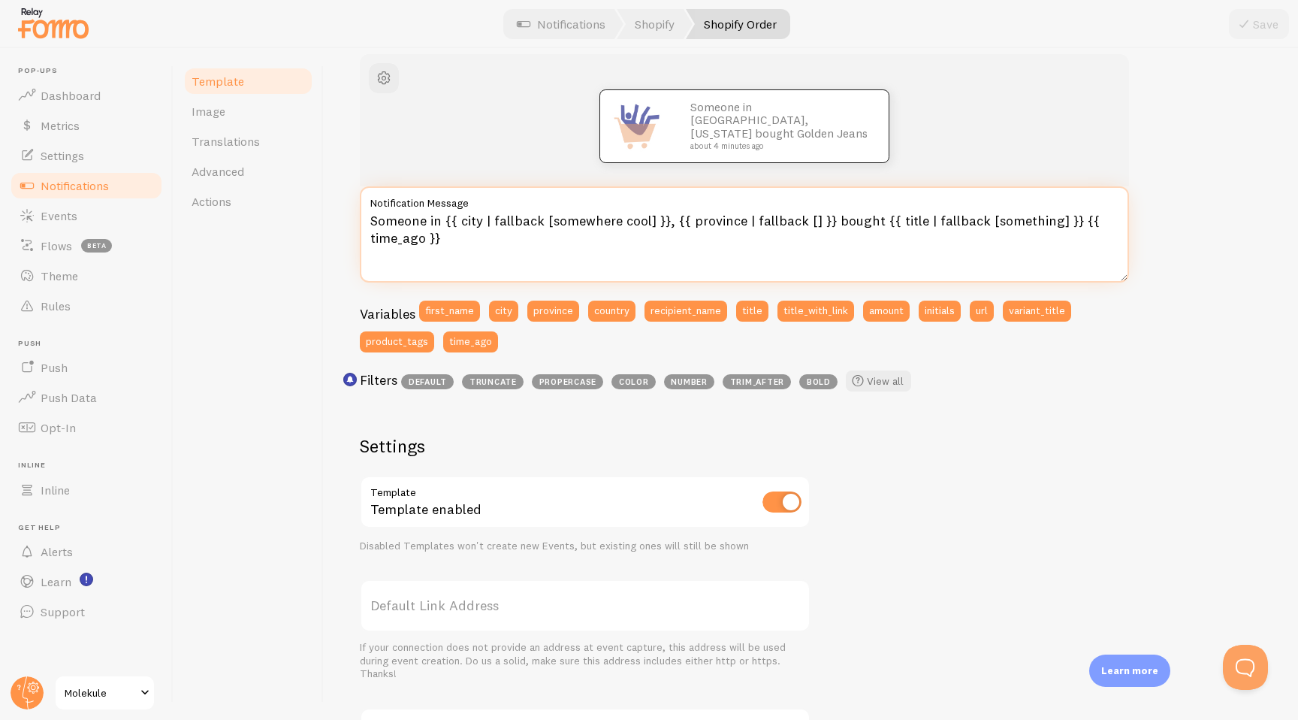
click at [687, 224] on textarea "Someone in {{ city | fallback [somewhere cool] }}, {{ province | fallback [] }}…" at bounding box center [744, 234] width 769 height 96
paste textarea "abbr us_state"
paste textarea "abbr us_stat"
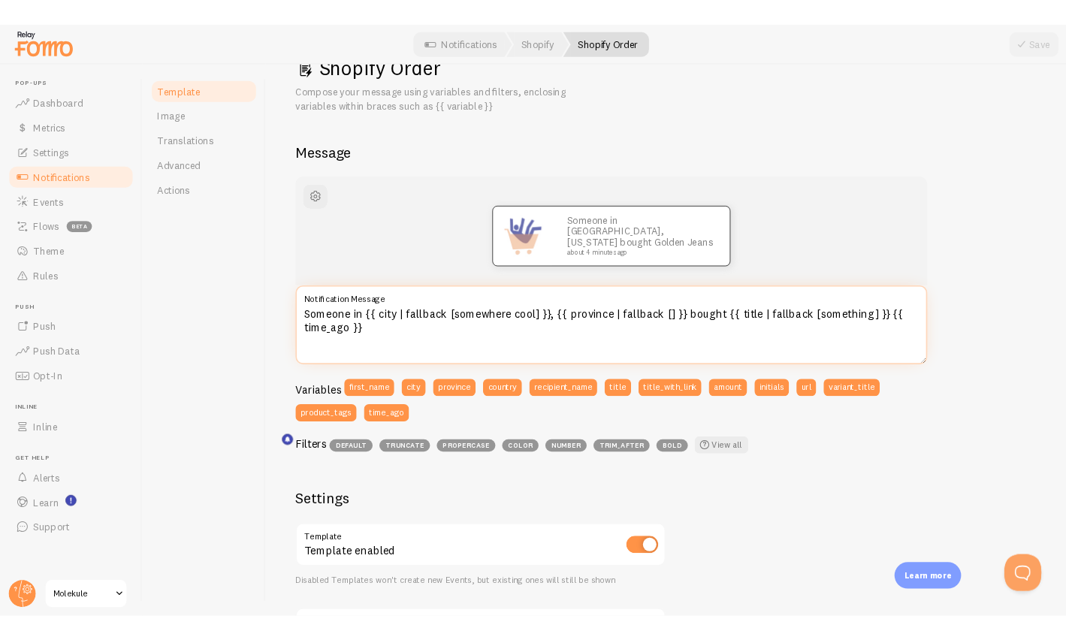
scroll to position [25, 0]
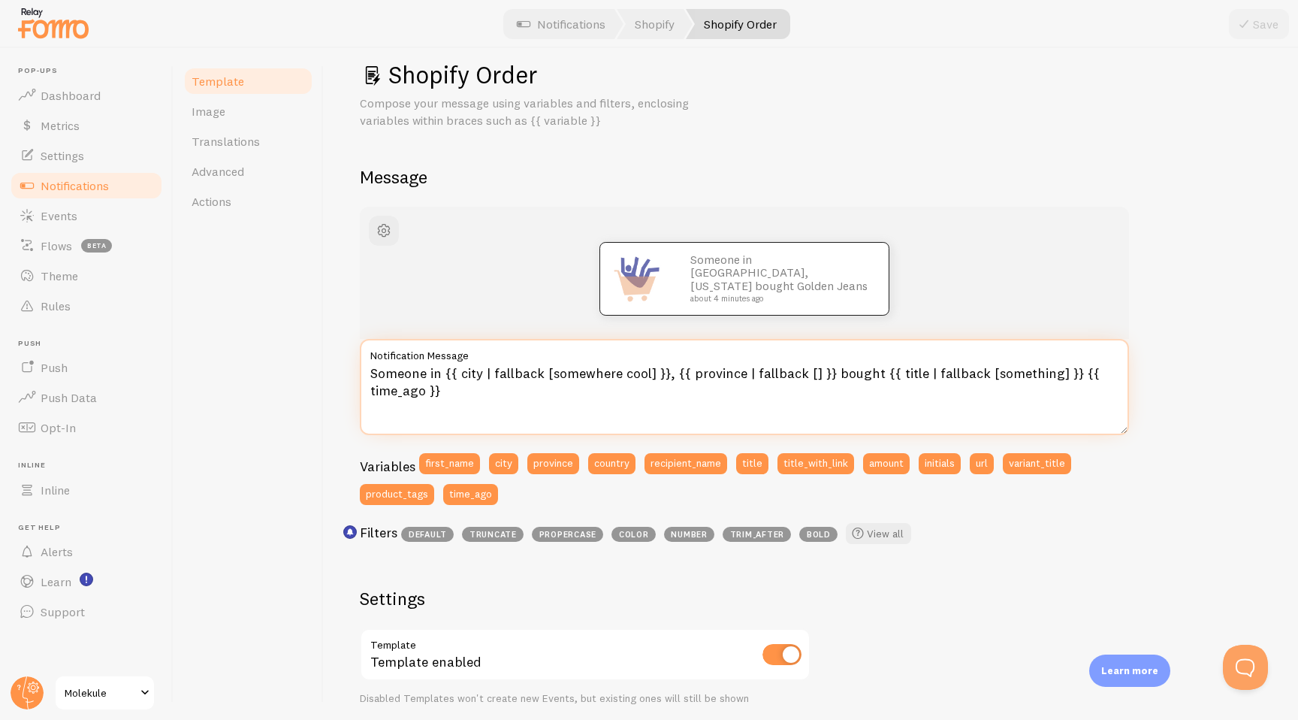
click at [924, 373] on textarea "Someone in {{ city | fallback [somewhere cool] }}, {{ province | fallback [] }}…" at bounding box center [744, 387] width 769 height 96
click at [745, 371] on textarea "Someone in {{ city | fallback [somewhere cool] }}, {{ province | fallback [] }}…" at bounding box center [744, 387] width 769 height 96
paste textarea "abbr us_state"
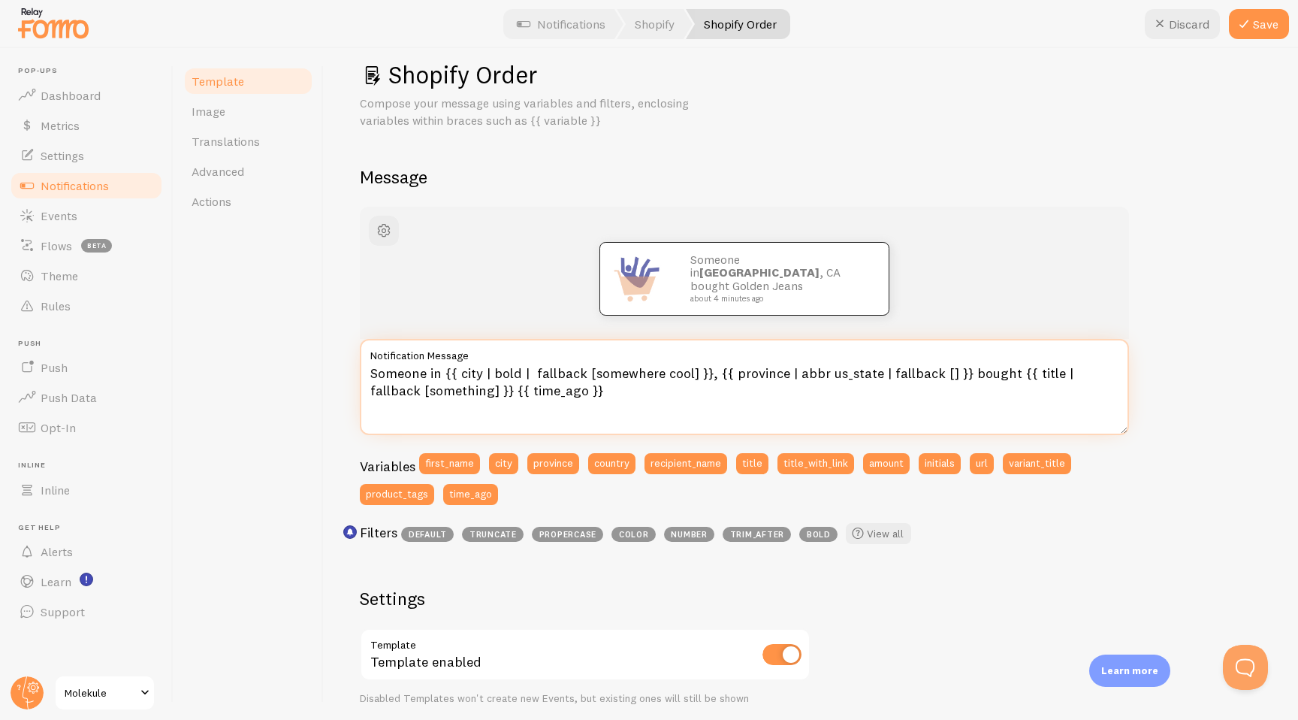
click at [1054, 374] on textarea "Someone in {{ city | bold | fallback [somewhere cool] }}, {{ province | abbr us…" at bounding box center [744, 387] width 769 height 96
paste textarea "trim_after [ - ]"
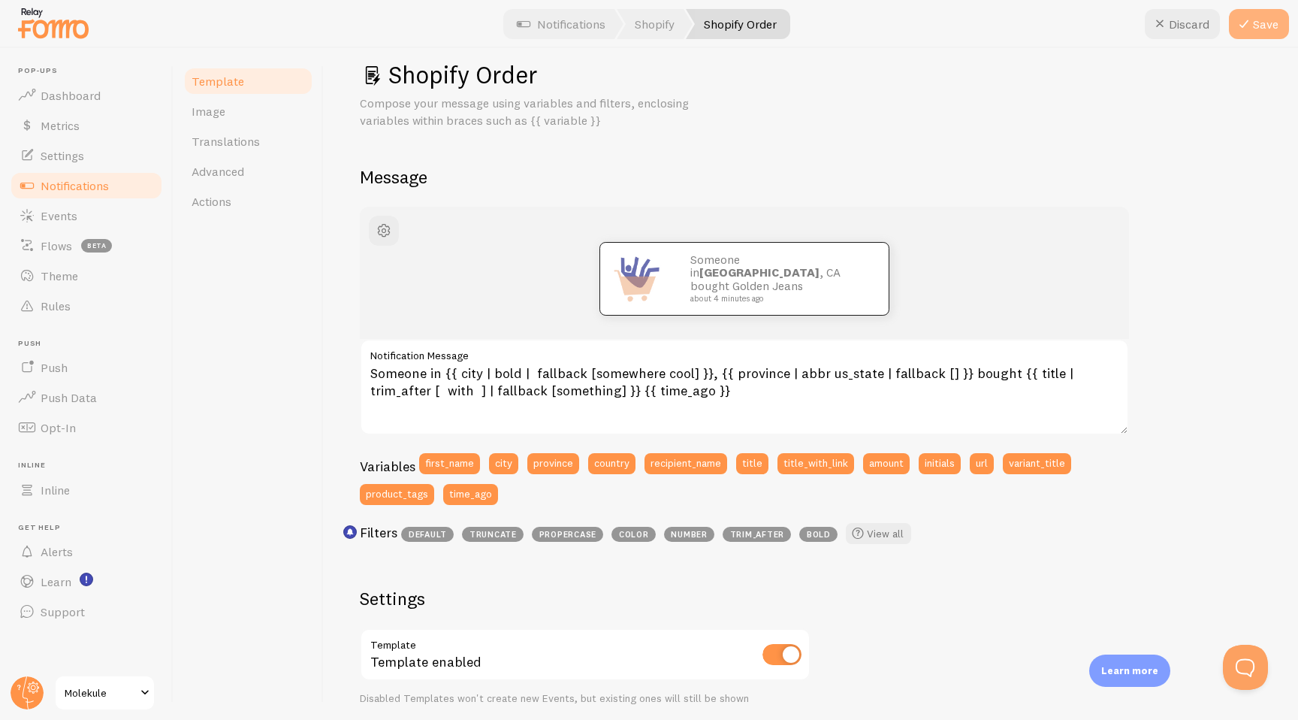
click at [1166, 32] on icon at bounding box center [1244, 24] width 18 height 18
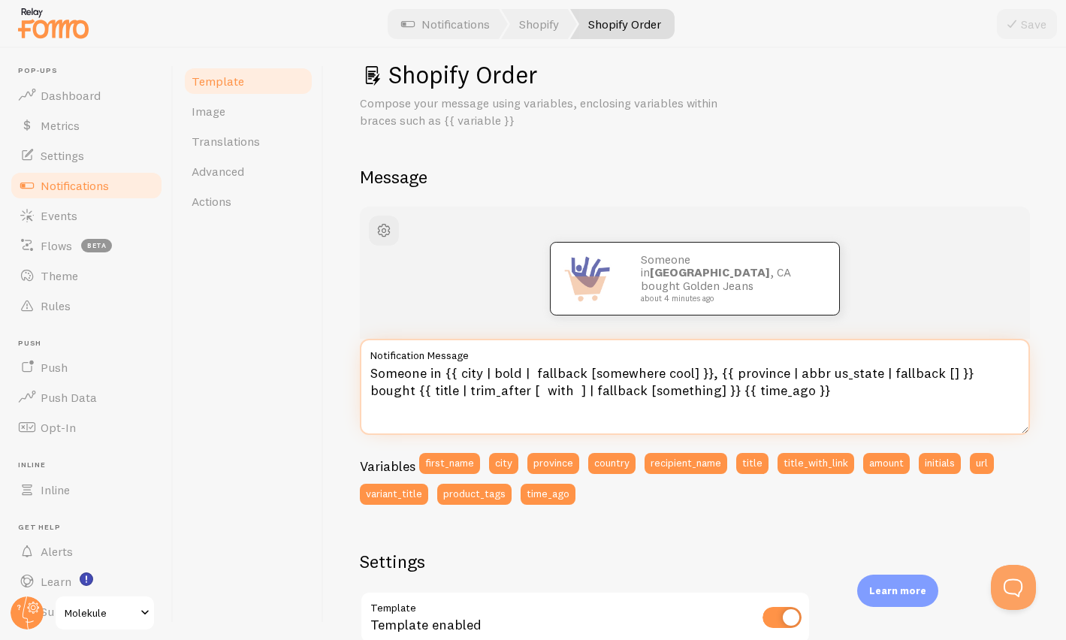
click at [1003, 375] on textarea "Someone in {{ city | bold | fallback [somewhere cool] }}, {{ province | abbr us…" at bounding box center [695, 387] width 670 height 96
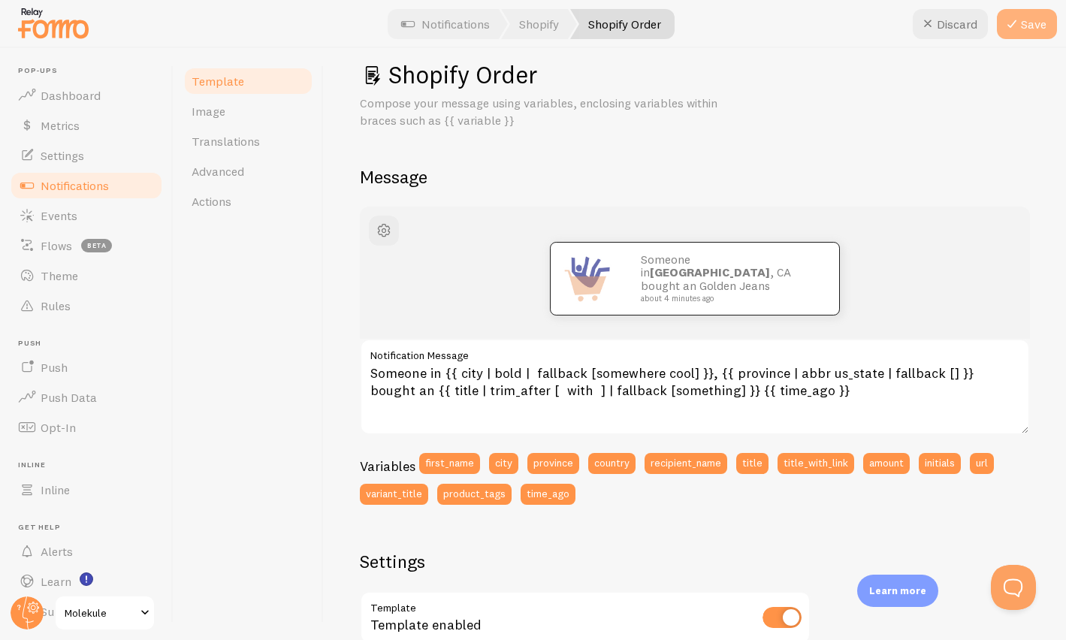
click at [1024, 23] on button "Save" at bounding box center [1027, 24] width 60 height 30
click at [975, 67] on h1 "Shopify Order" at bounding box center [695, 74] width 670 height 31
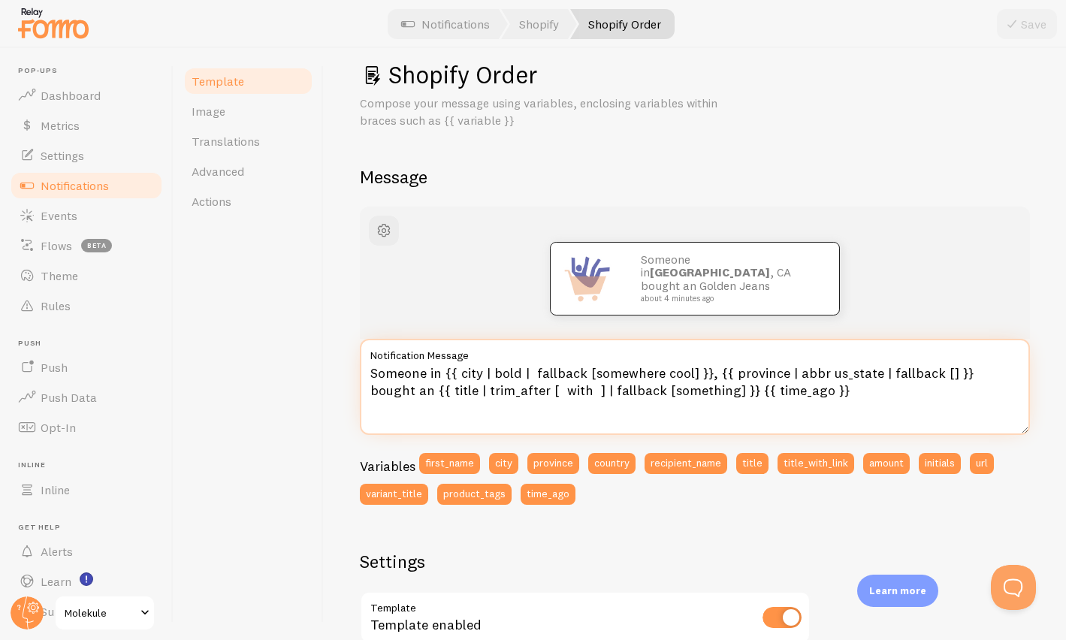
click at [509, 376] on textarea "Someone in {{ city | bold | fallback [somewhere cool] }}, {{ province | abbr us…" at bounding box center [695, 387] width 670 height 96
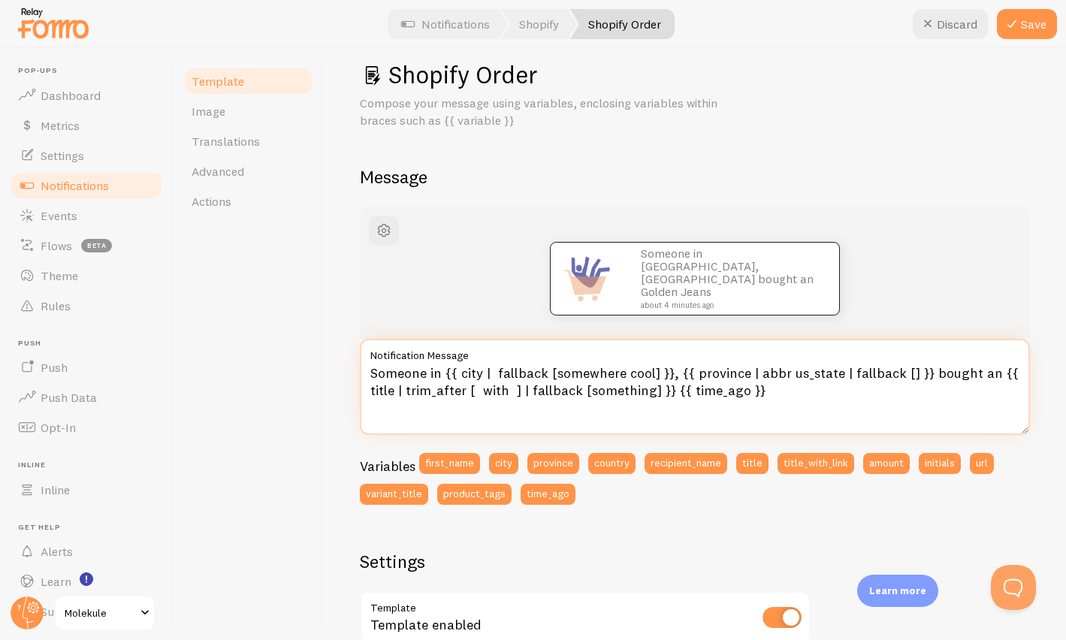
click at [405, 397] on textarea "Someone in {{ city | fallback [somewhere cool] }}, {{ province | abbr us_state …" at bounding box center [695, 387] width 670 height 96
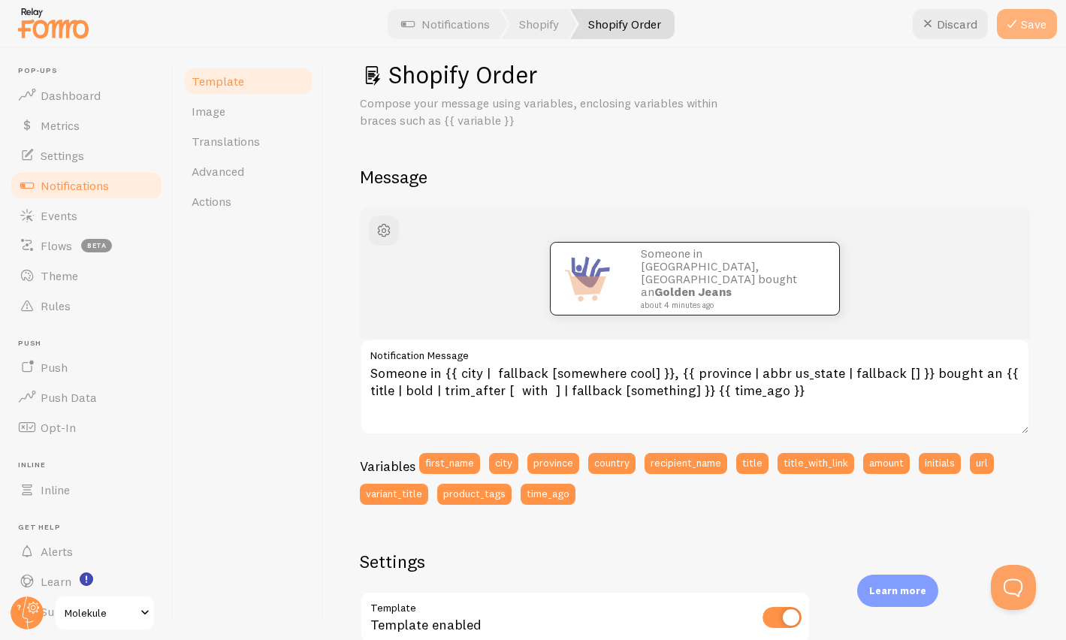
click at [1041, 23] on button "Save" at bounding box center [1027, 24] width 60 height 30
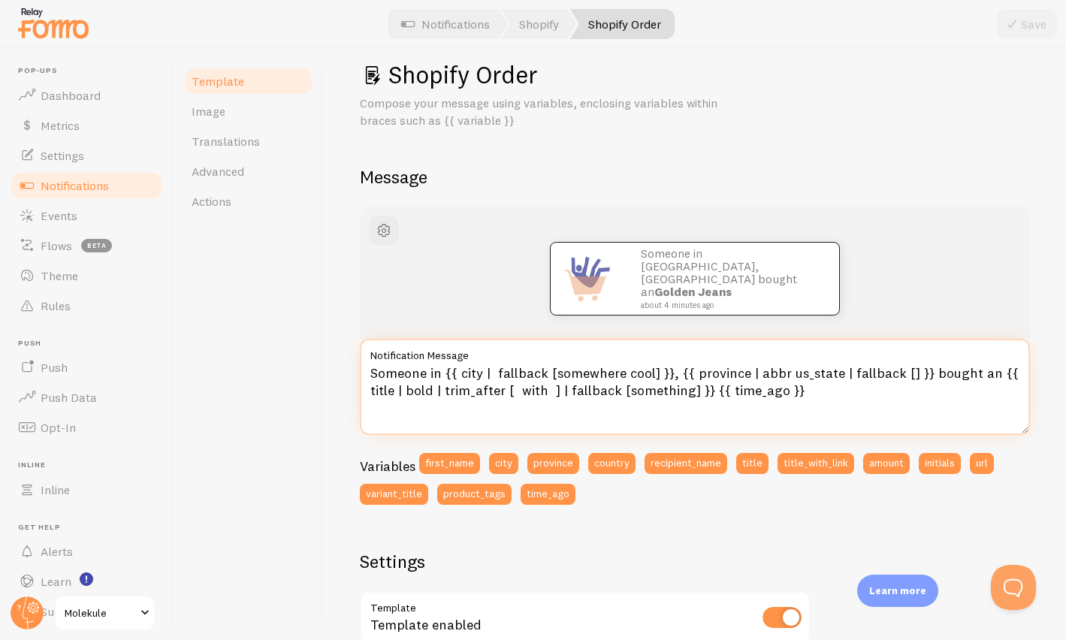
click at [425, 372] on textarea "Someone in {{ city | fallback [somewhere cool] }}, {{ province | abbr us_state …" at bounding box center [695, 387] width 670 height 96
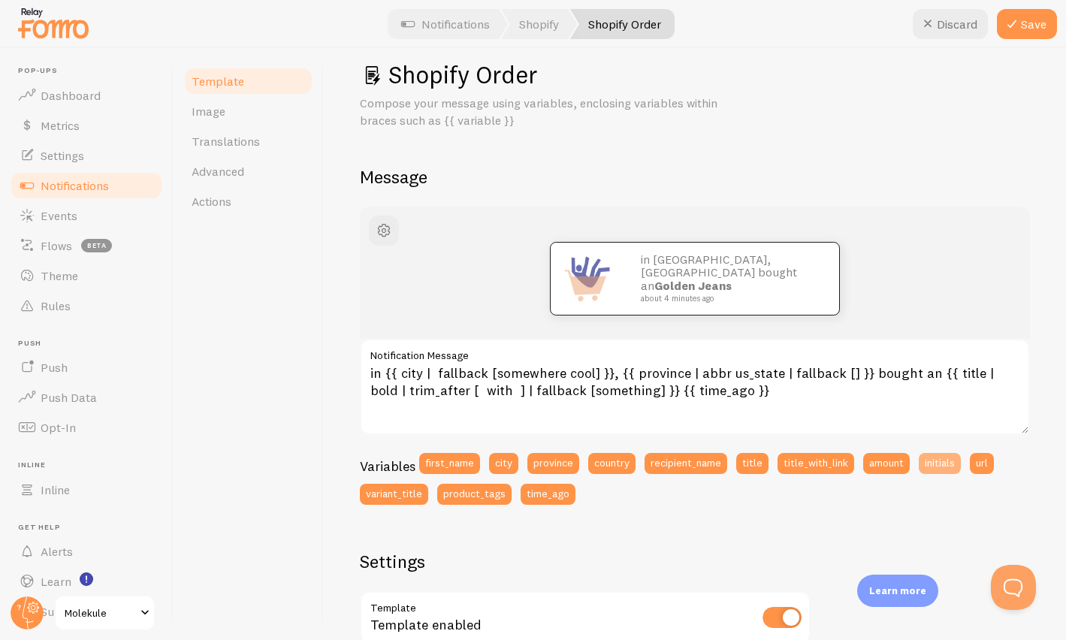
click at [945, 467] on button "initials" at bounding box center [940, 463] width 42 height 21
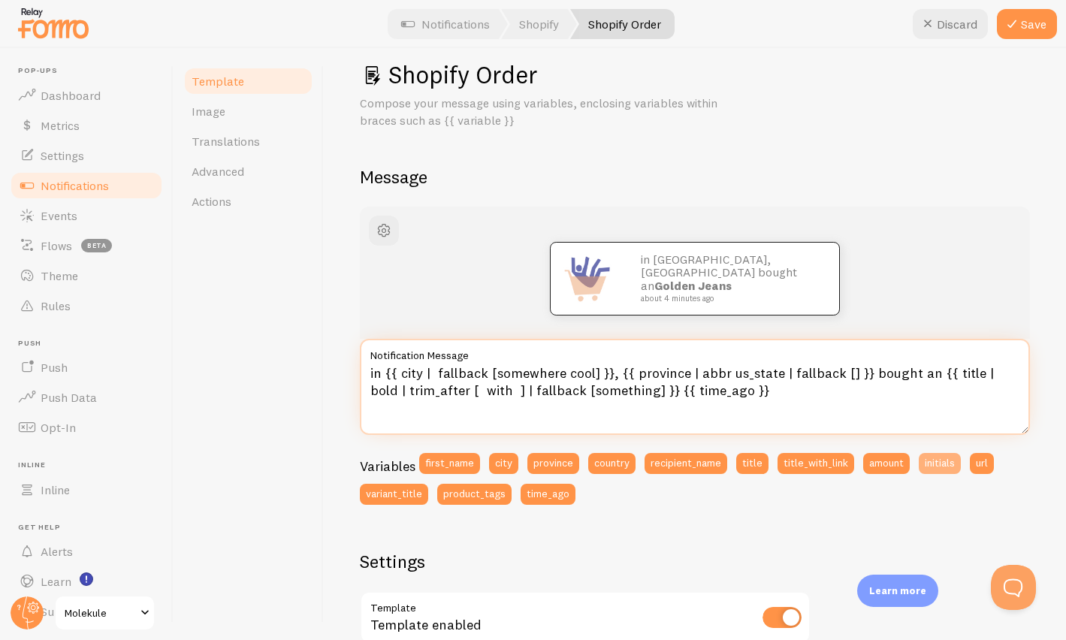
type textarea "{{ initials }} in {{ city | fallback [somewhere cool] }}, {{ province | abbr us…"
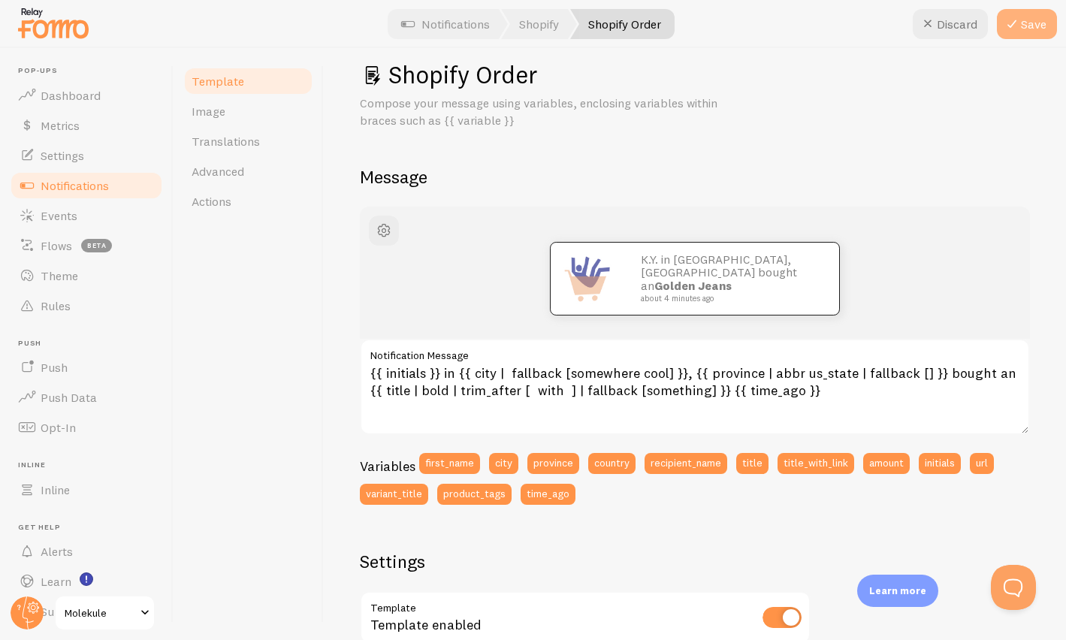
click at [1024, 25] on button "Save" at bounding box center [1027, 24] width 60 height 30
click at [983, 143] on div "Shopify Order Compose your message using variables, enclosing variables within …" at bounding box center [695, 543] width 670 height 969
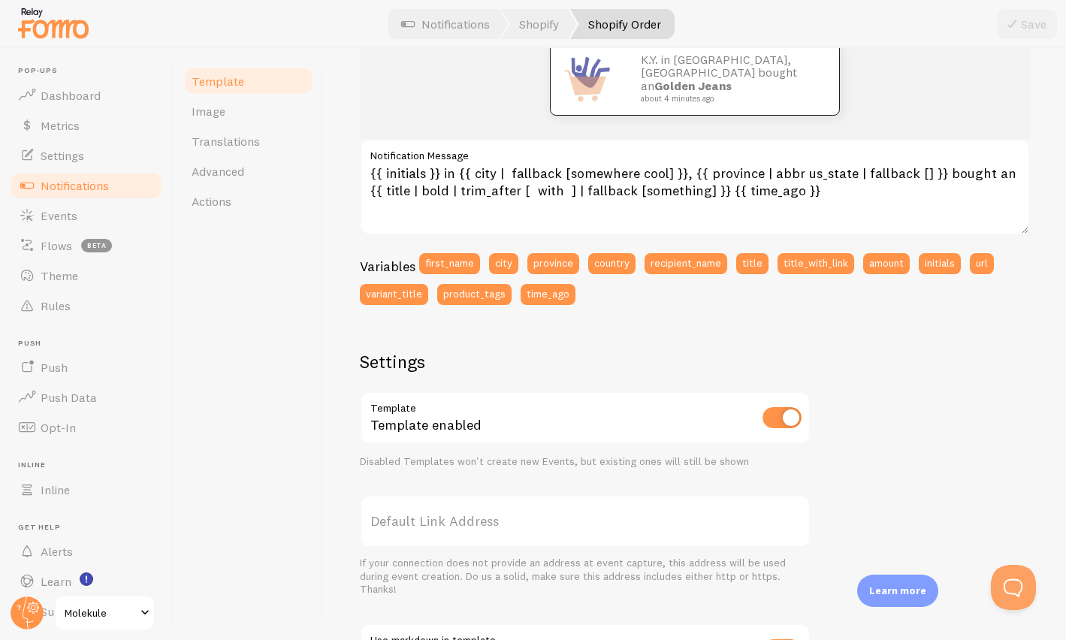
scroll to position [227, 0]
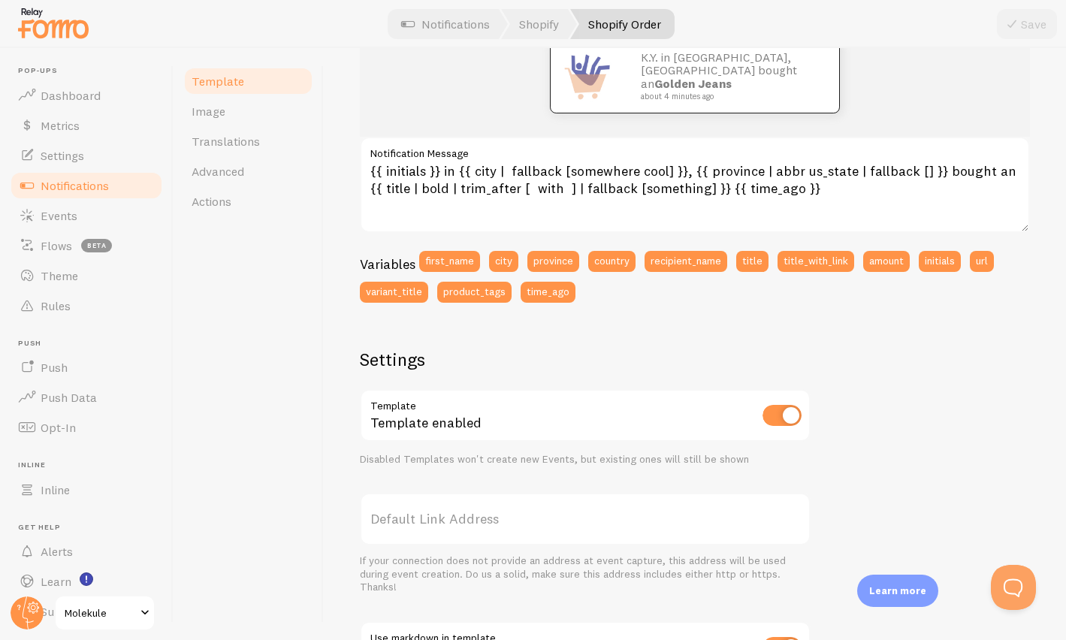
click at [1017, 410] on div "K.Y. in San Francisco, CA bought an Golden Jeans about 4 minutes ago {{ initial…" at bounding box center [695, 416] width 670 height 822
click at [1014, 582] on button "Open Beacon popover" at bounding box center [1010, 584] width 45 height 45
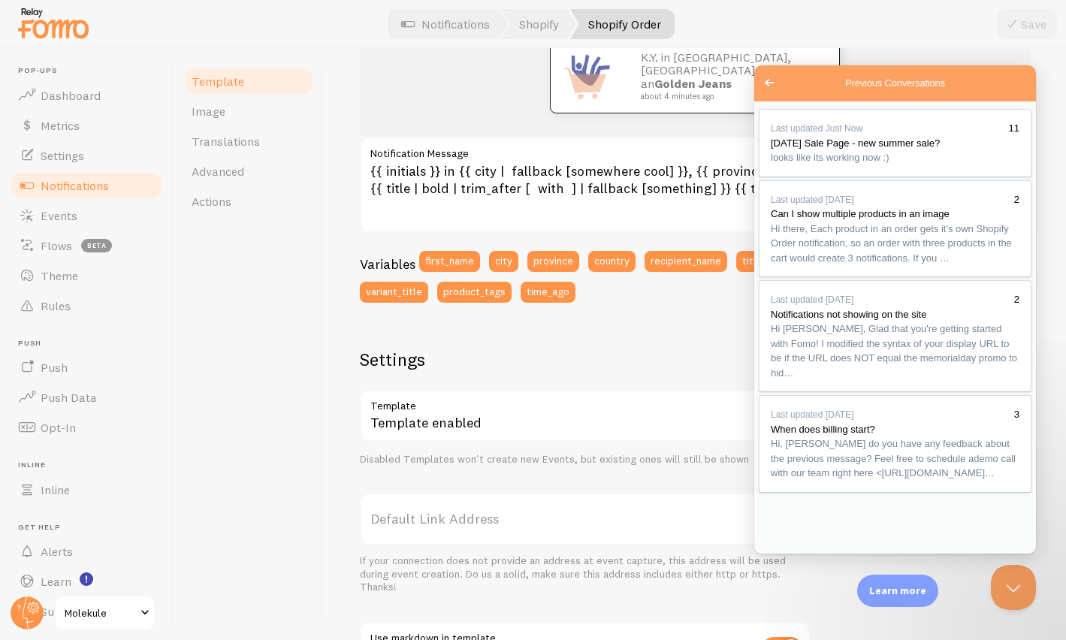
click at [669, 359] on h2 "Settings" at bounding box center [585, 359] width 451 height 23
click at [1015, 588] on button "Close Beacon popover" at bounding box center [1010, 584] width 45 height 45
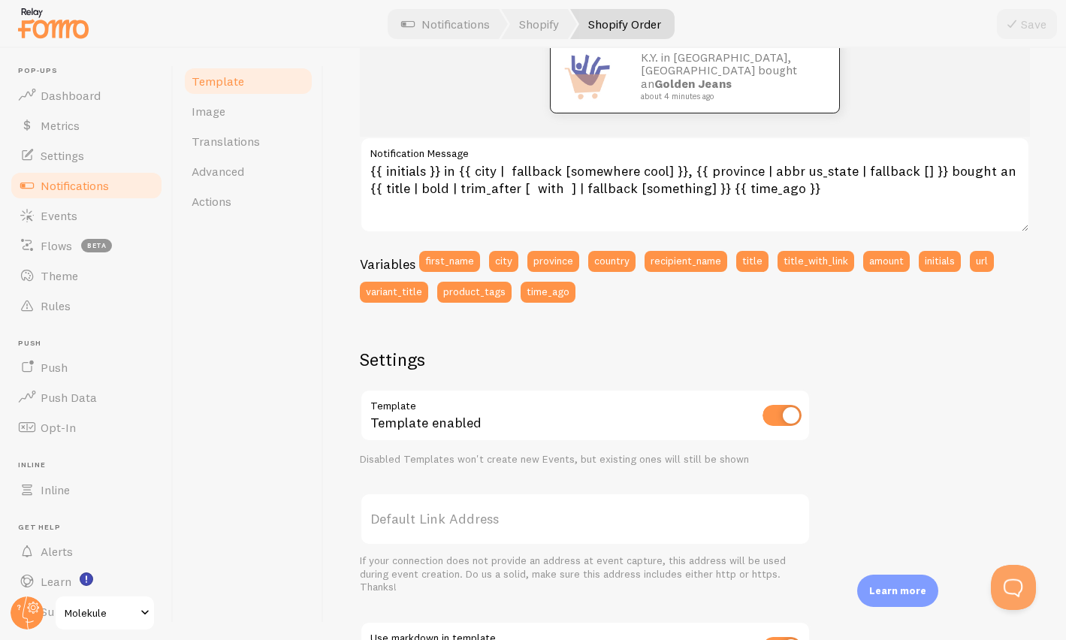
scroll to position [476, 0]
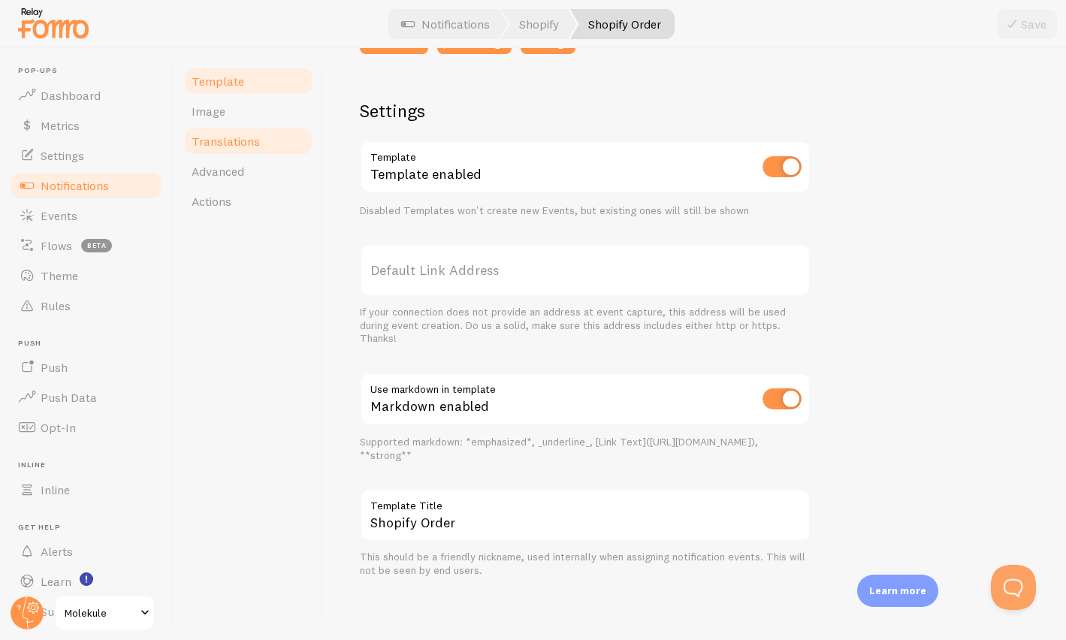
click at [247, 150] on link "Translations" at bounding box center [248, 141] width 131 height 30
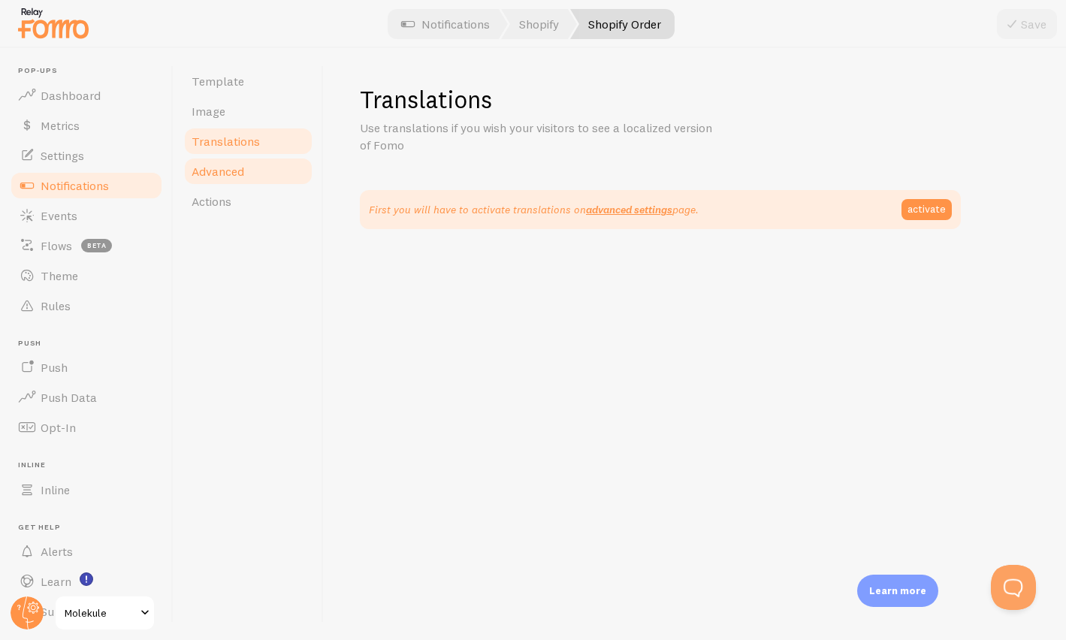
click at [246, 165] on link "Advanced" at bounding box center [248, 171] width 131 height 30
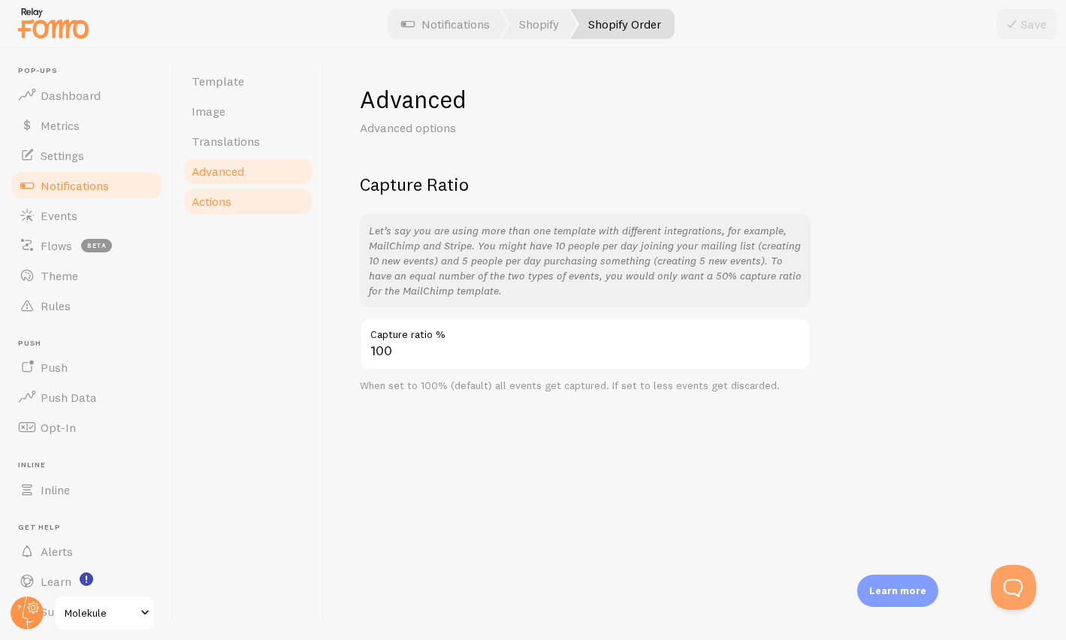
click at [237, 204] on link "Actions" at bounding box center [248, 201] width 131 height 30
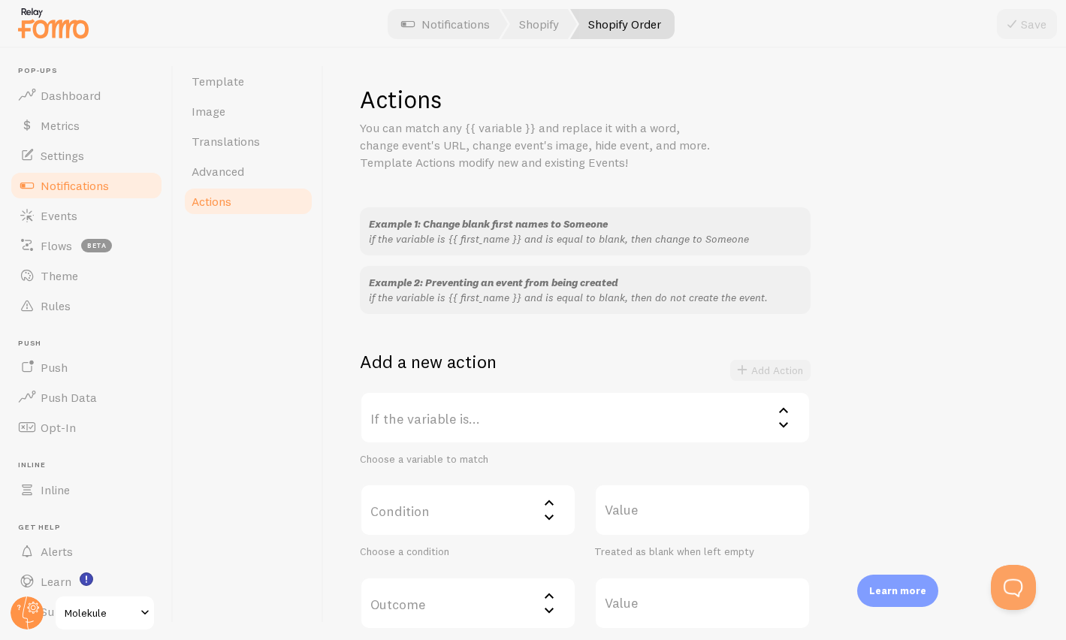
click at [881, 297] on div "Example 1: Change blank first names to Someone if the variable is {{ first_name…" at bounding box center [695, 429] width 670 height 444
click at [94, 215] on link "Events" at bounding box center [86, 216] width 155 height 30
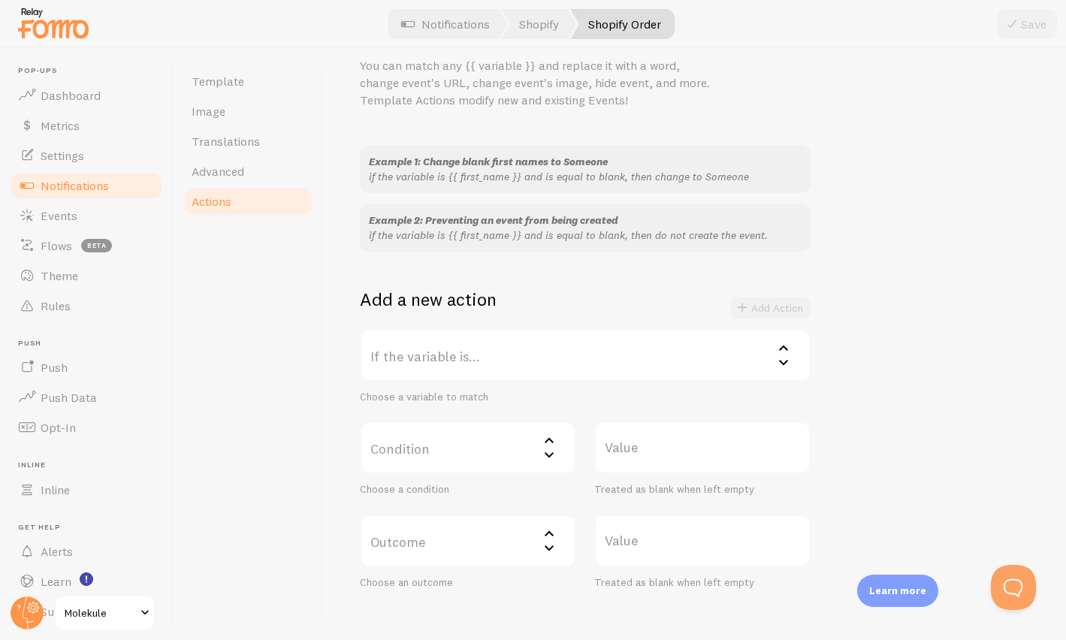
scroll to position [11, 0]
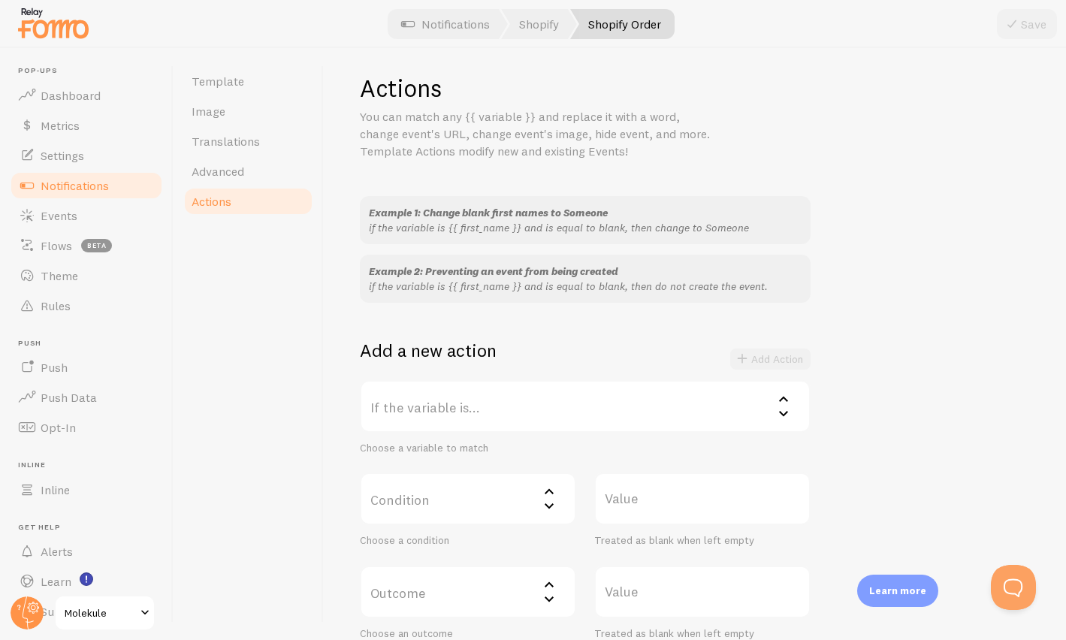
click at [730, 405] on label "If the variable is..." at bounding box center [585, 406] width 451 height 53
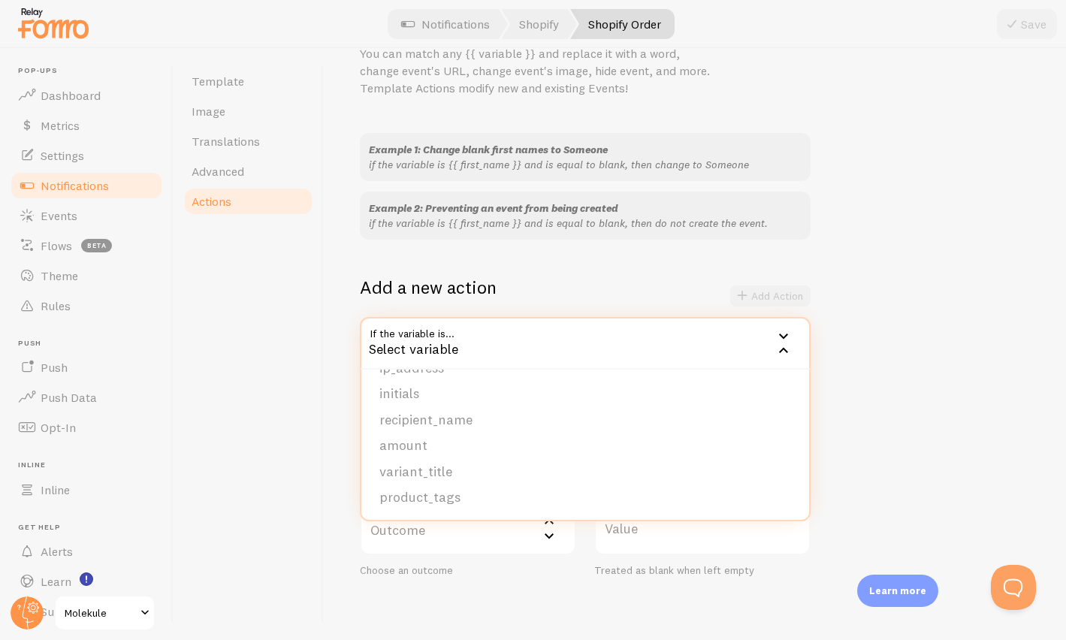
scroll to position [80, 0]
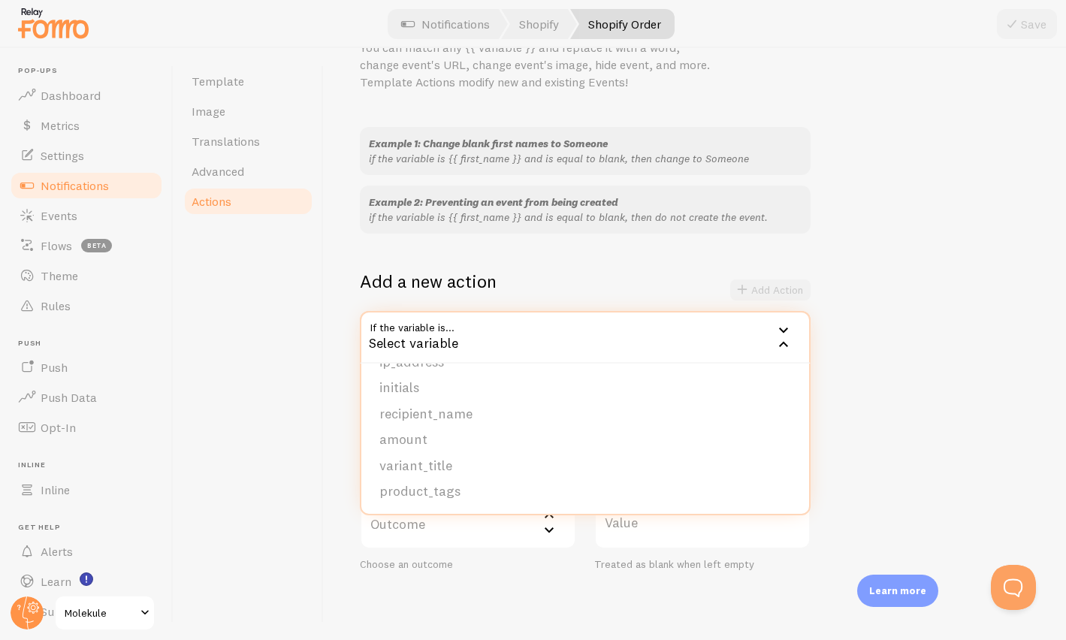
click at [877, 420] on div "Example 1: Change blank first names to Someone if the variable is {{ first_name…" at bounding box center [695, 349] width 670 height 444
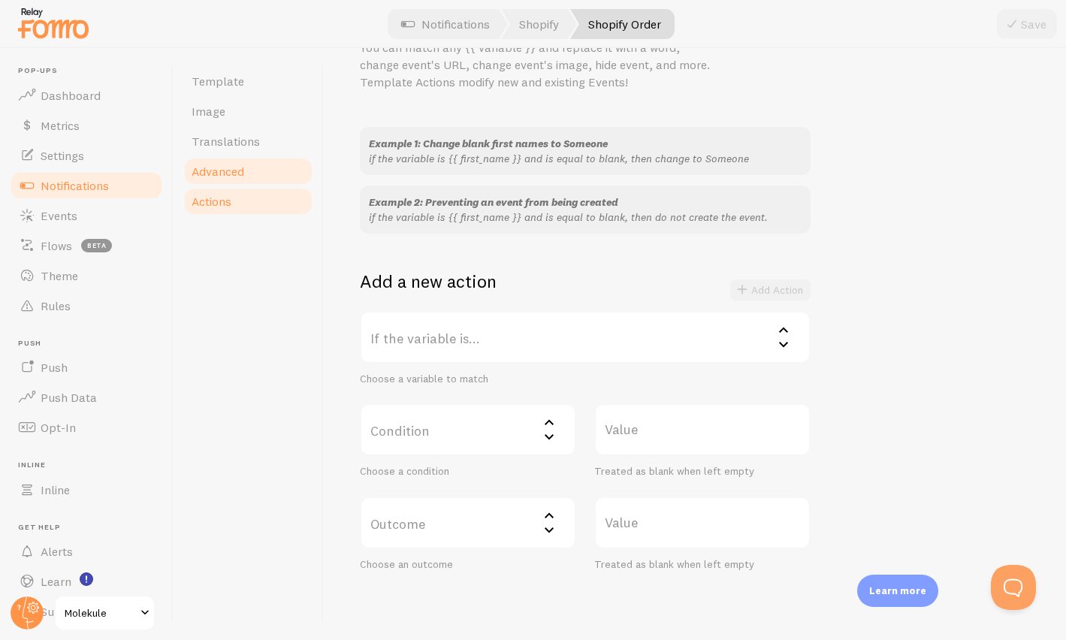
click at [240, 174] on span "Advanced" at bounding box center [218, 171] width 53 height 15
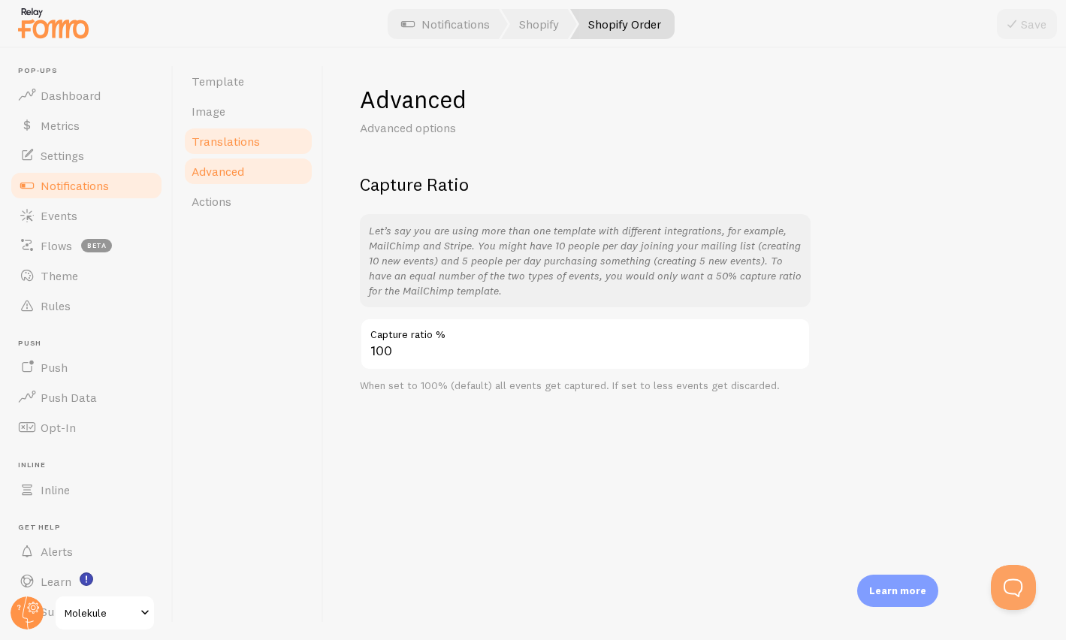
click at [243, 150] on link "Translations" at bounding box center [248, 141] width 131 height 30
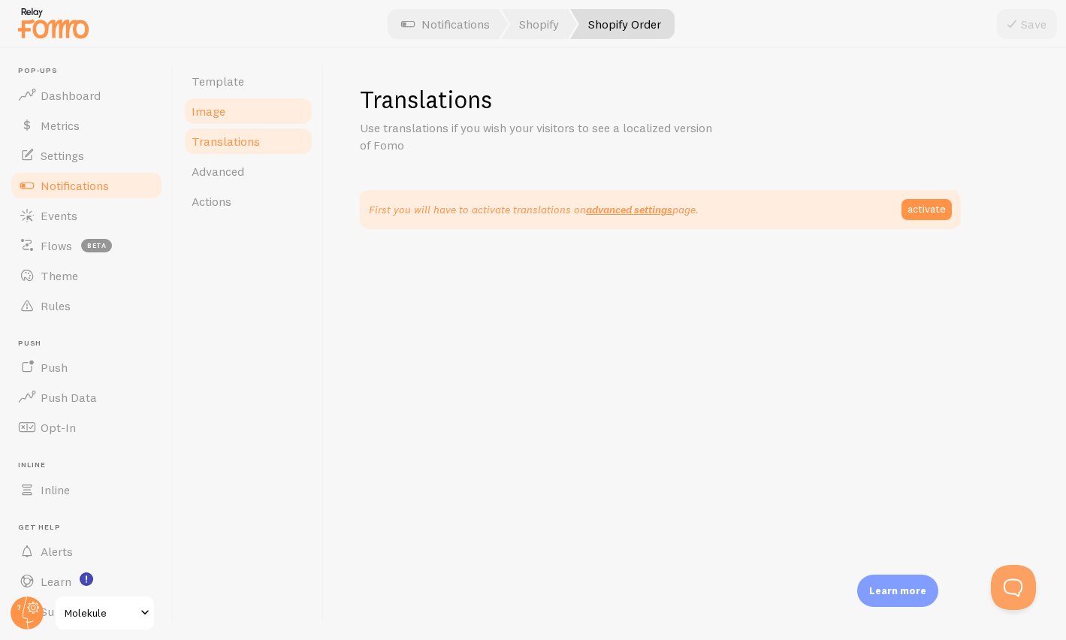
click at [227, 117] on link "Image" at bounding box center [248, 111] width 131 height 30
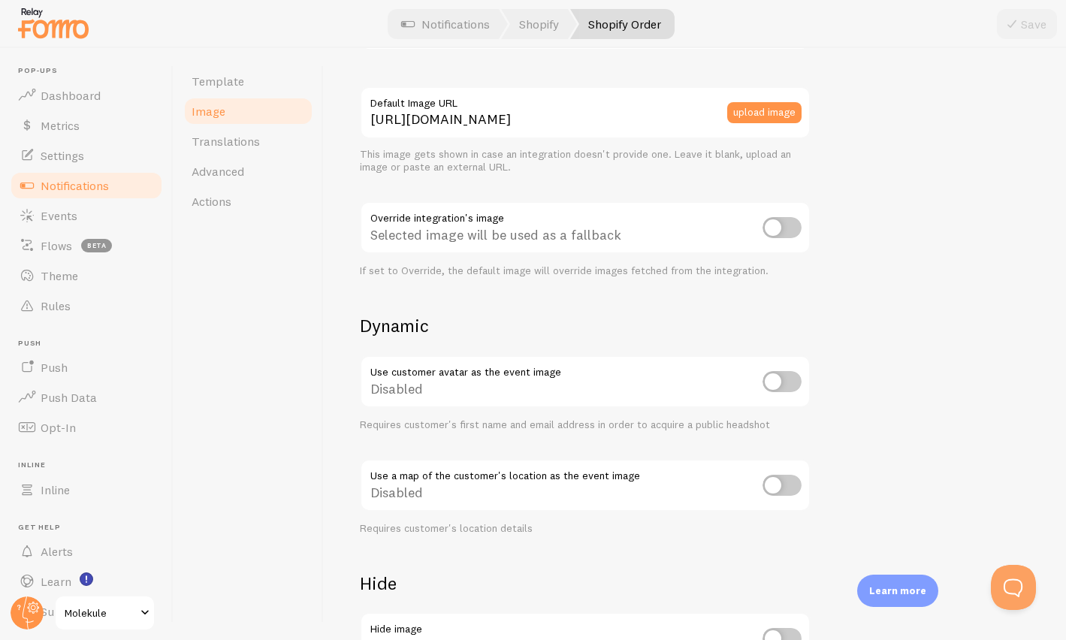
scroll to position [544, 0]
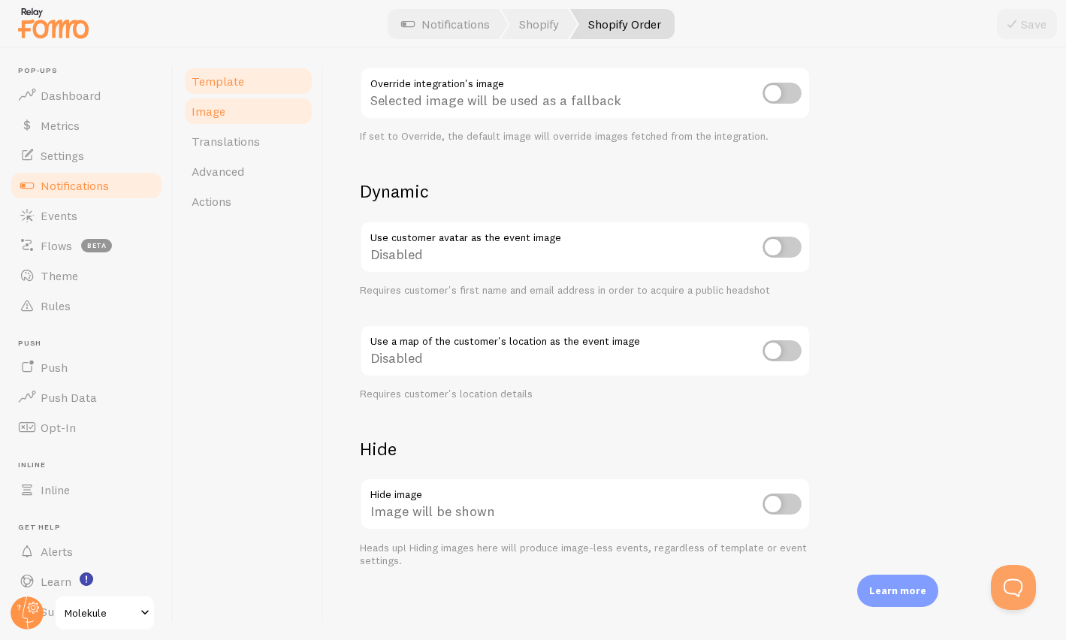
click at [247, 77] on link "Template" at bounding box center [248, 81] width 131 height 30
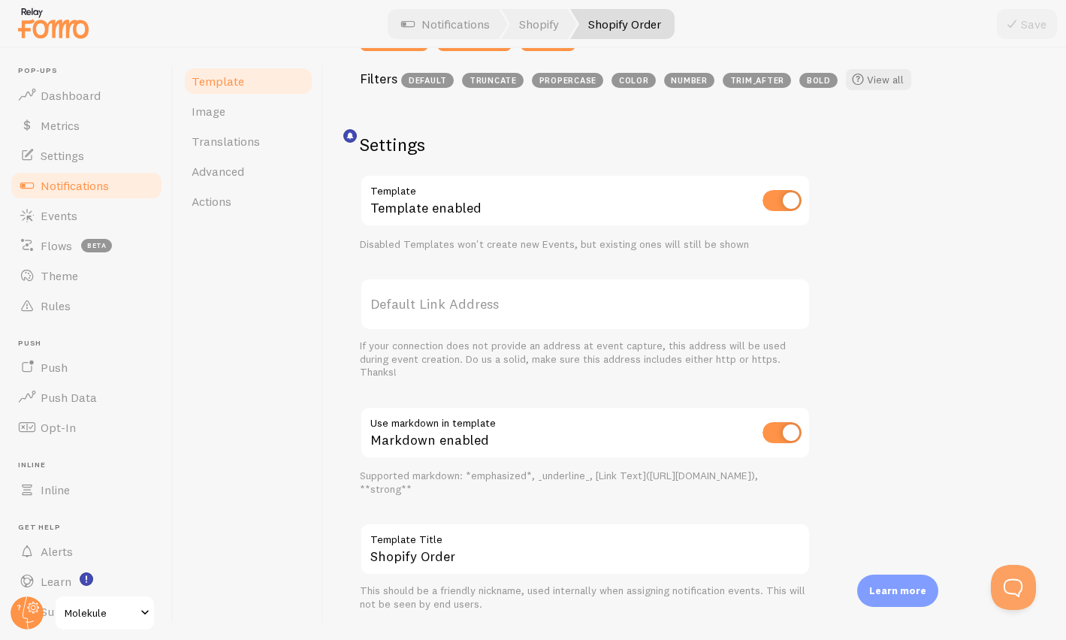
scroll to position [512, 0]
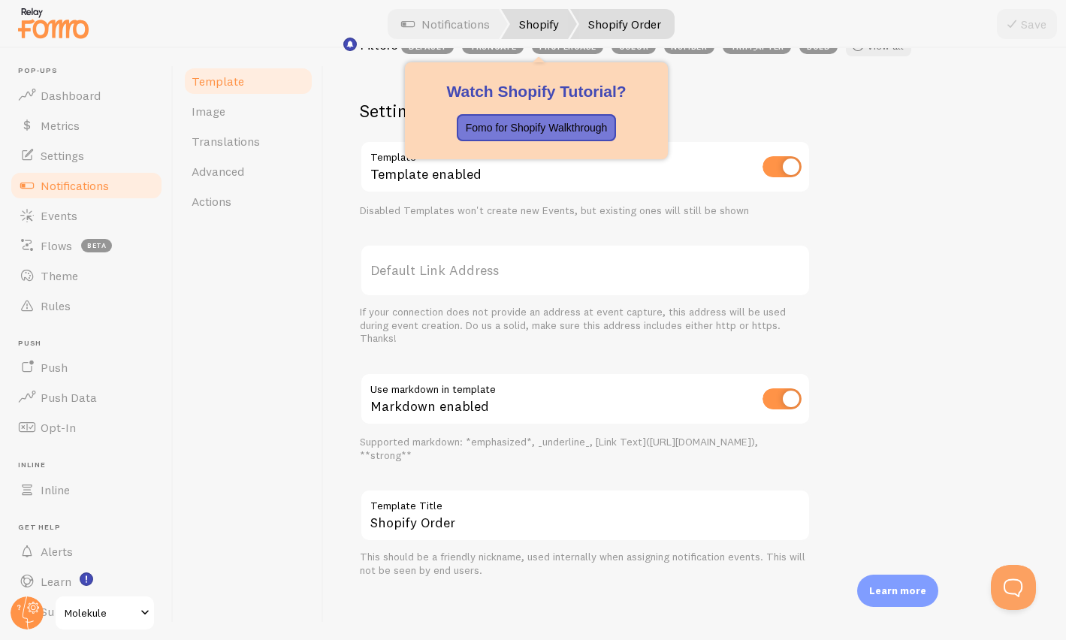
click at [521, 24] on link "Shopify" at bounding box center [539, 24] width 76 height 30
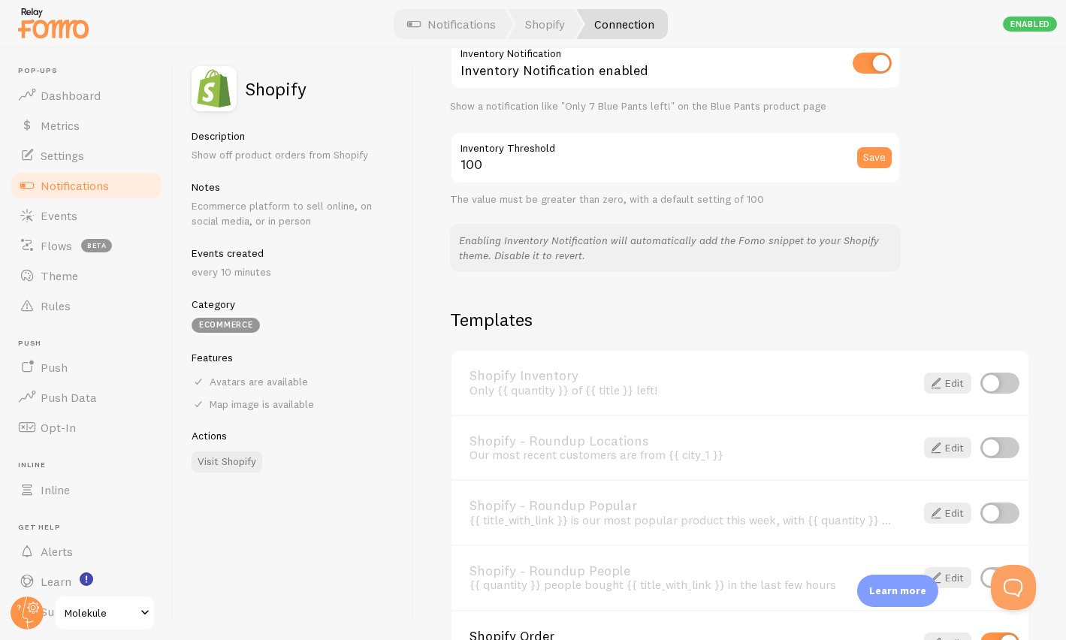
scroll to position [832, 0]
click at [69, 162] on span "Settings" at bounding box center [63, 155] width 44 height 15
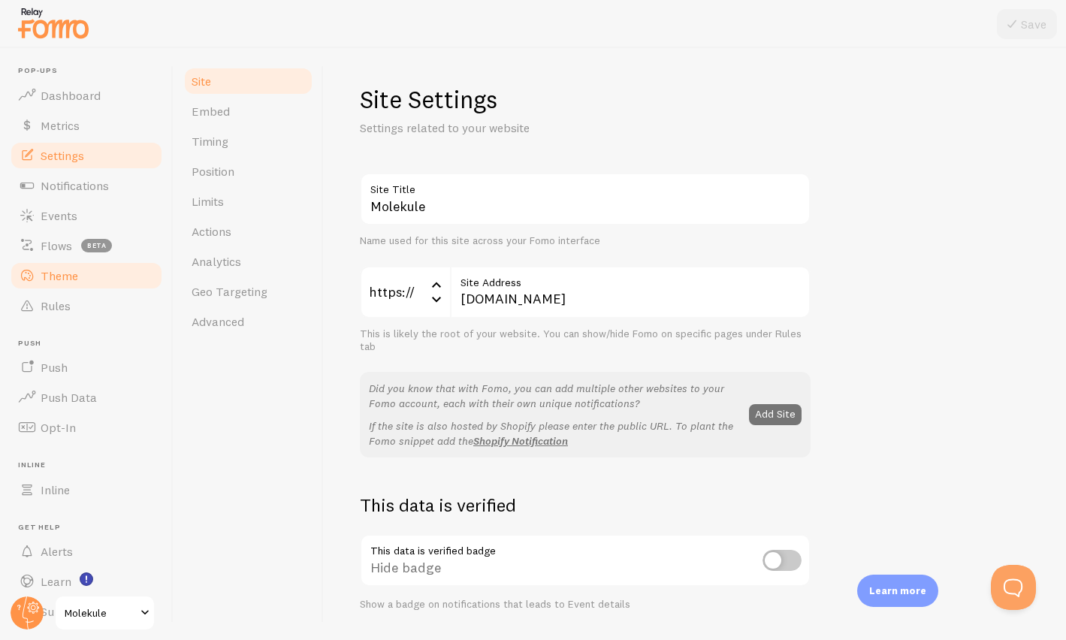
click at [53, 272] on span "Theme" at bounding box center [60, 275] width 38 height 15
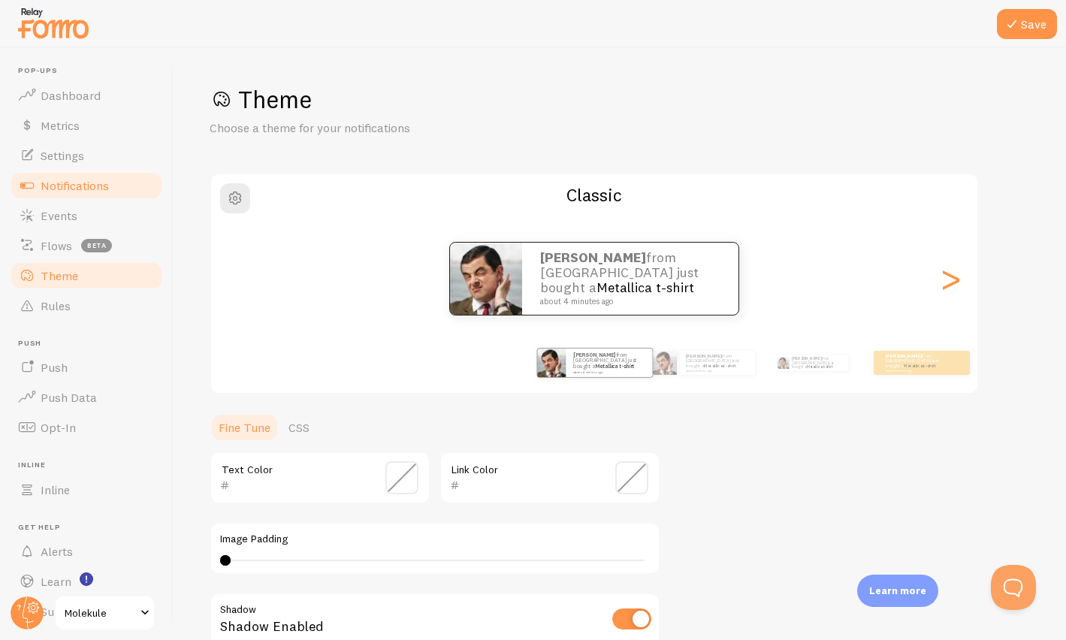
click at [62, 193] on link "Notifications" at bounding box center [86, 186] width 155 height 30
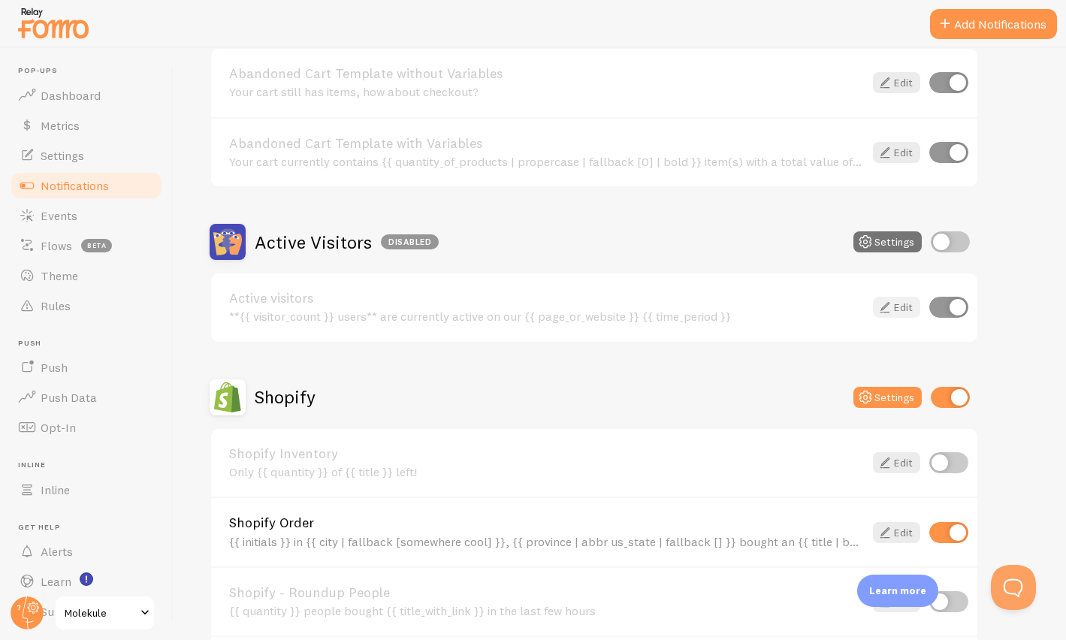
scroll to position [226, 0]
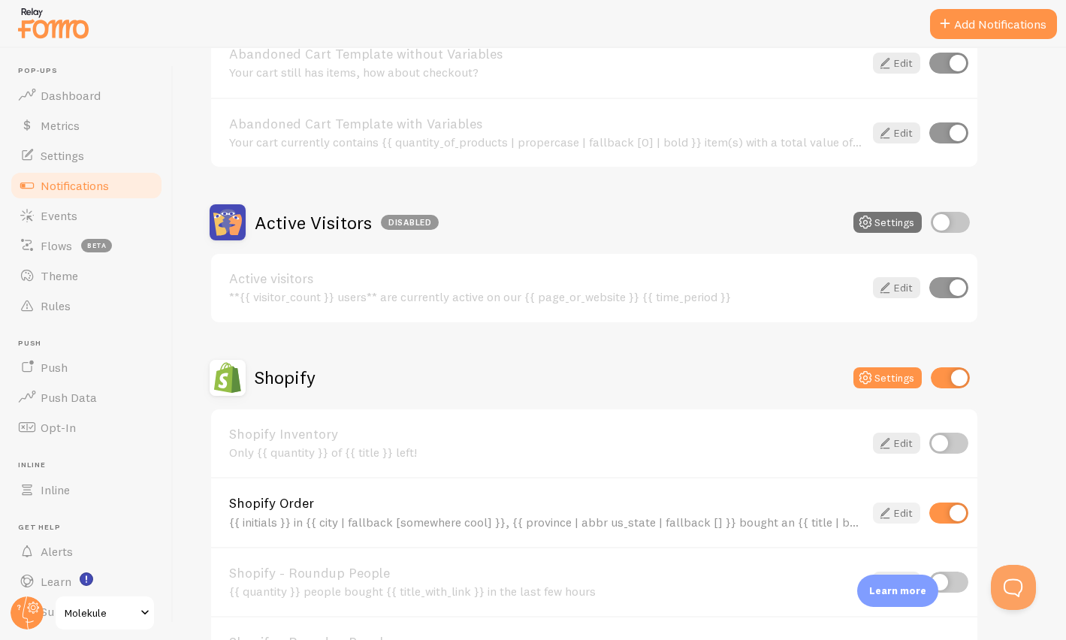
click at [900, 512] on link "Edit" at bounding box center [896, 513] width 47 height 21
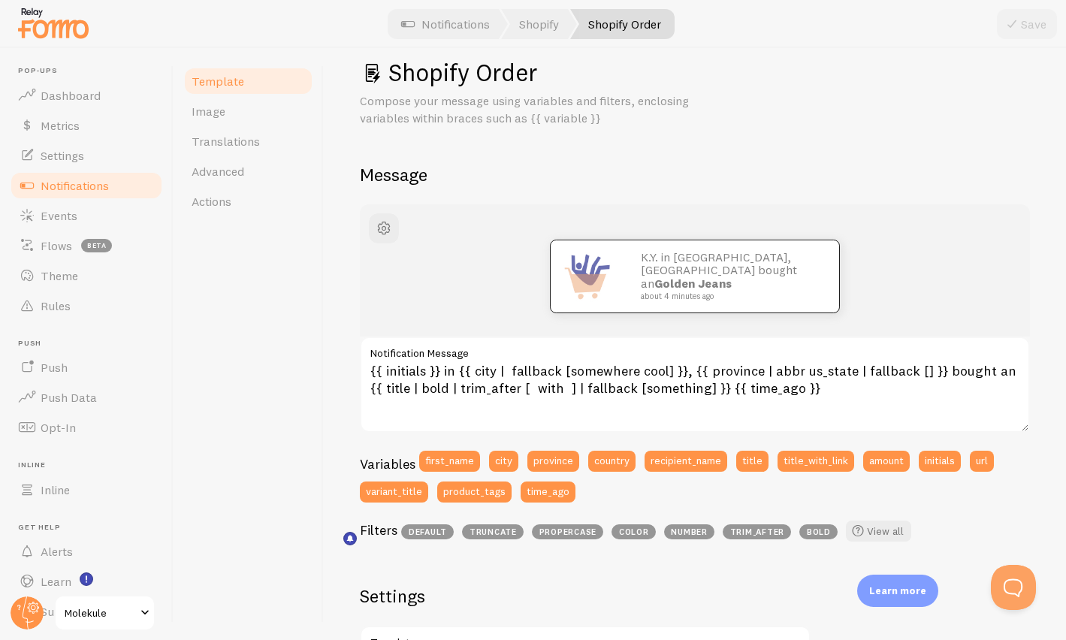
scroll to position [30, 0]
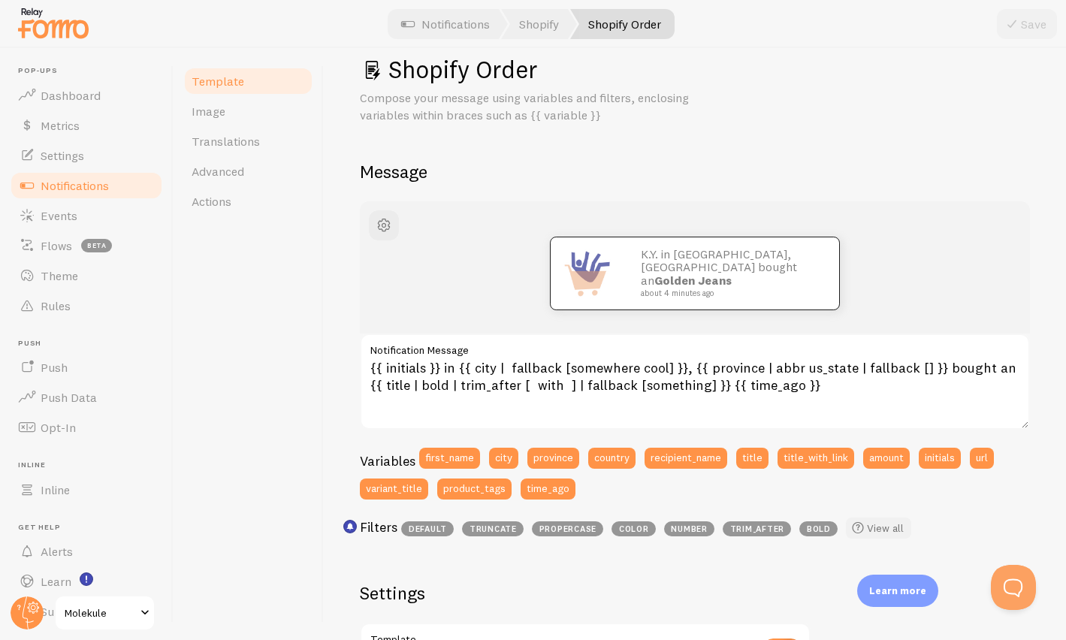
click at [887, 530] on link "View all" at bounding box center [878, 528] width 65 height 21
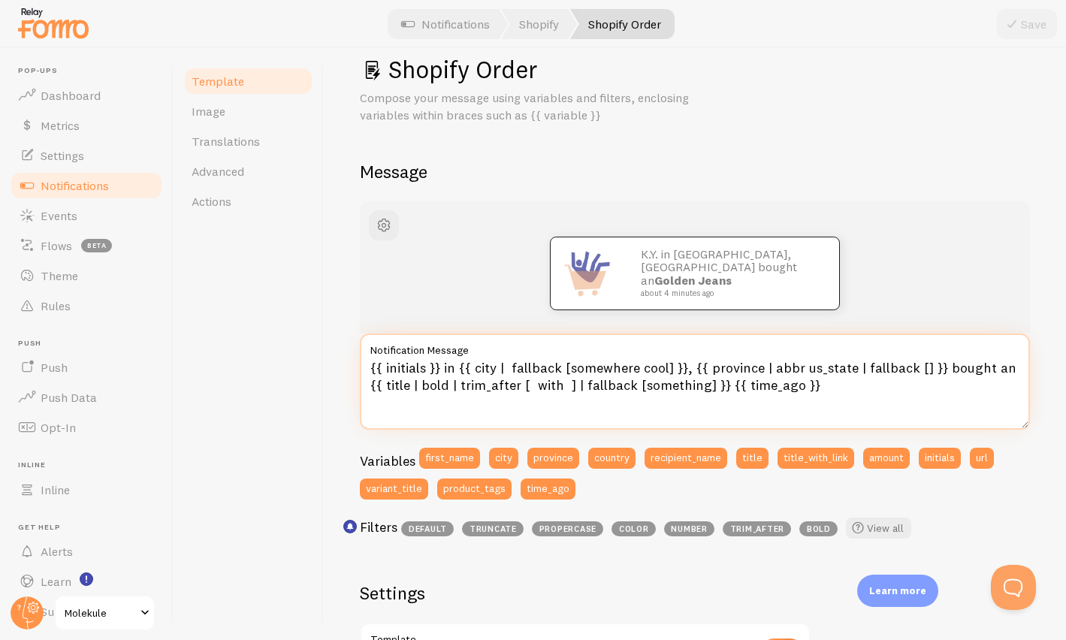
click at [428, 370] on textarea "{{ initials }} in {{ city | fallback [somewhere cool] }}, {{ province | abbr us…" at bounding box center [695, 382] width 670 height 96
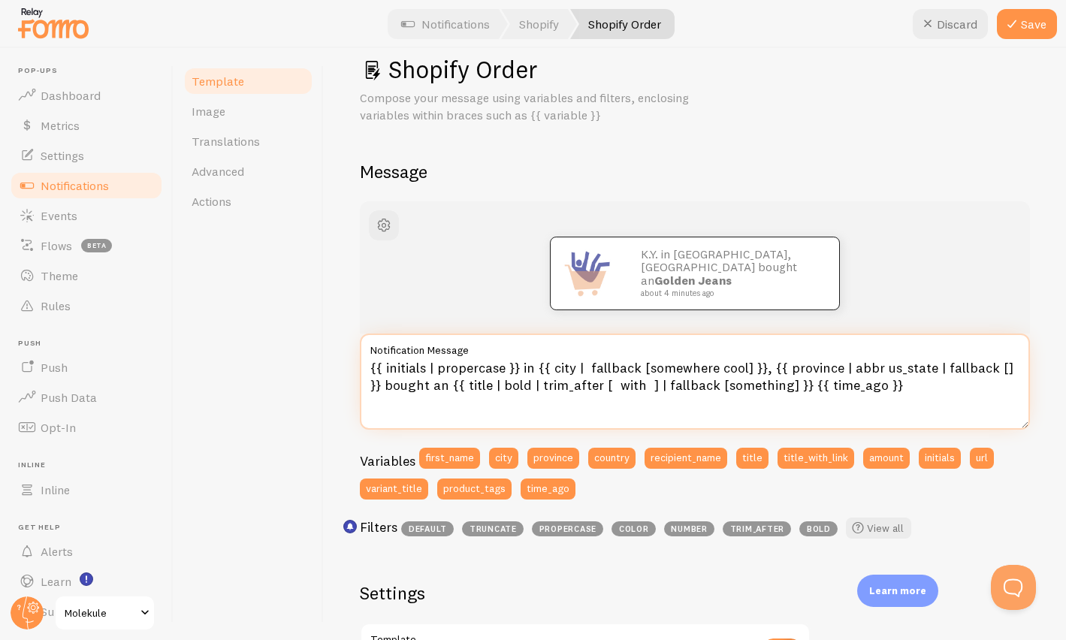
click at [588, 369] on textarea "{{ initials | propercase }} in {{ city | fallback [somewhere cool] }}, {{ provi…" at bounding box center [695, 382] width 670 height 96
type textarea "{{ initials | propercase }} in {{ city | propercase | fallback [somewhere cool]…"
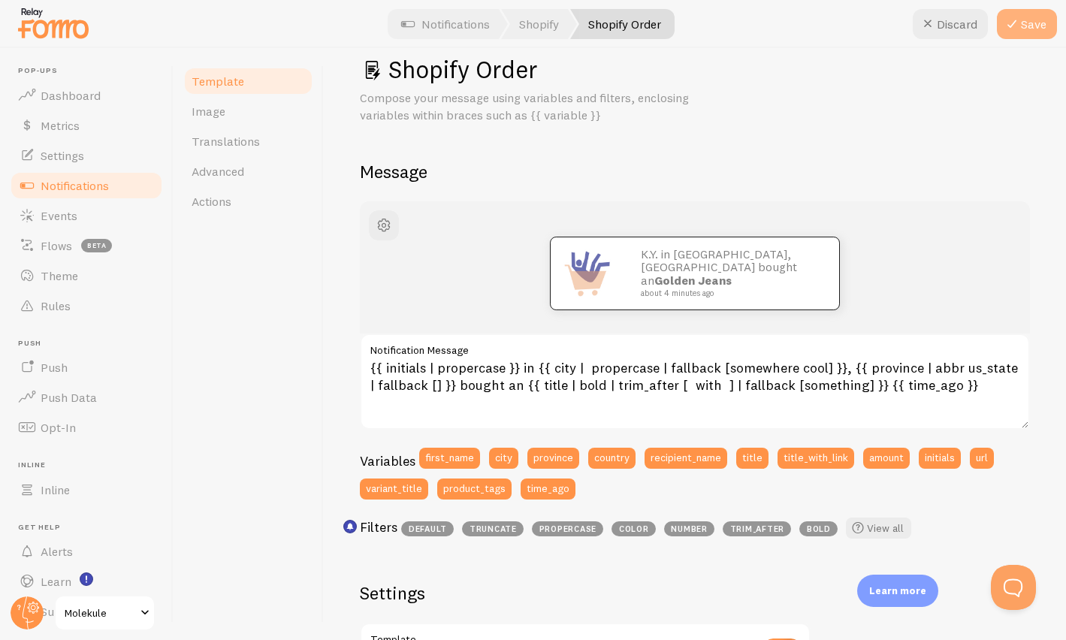
click at [1029, 29] on button "Save" at bounding box center [1027, 24] width 60 height 30
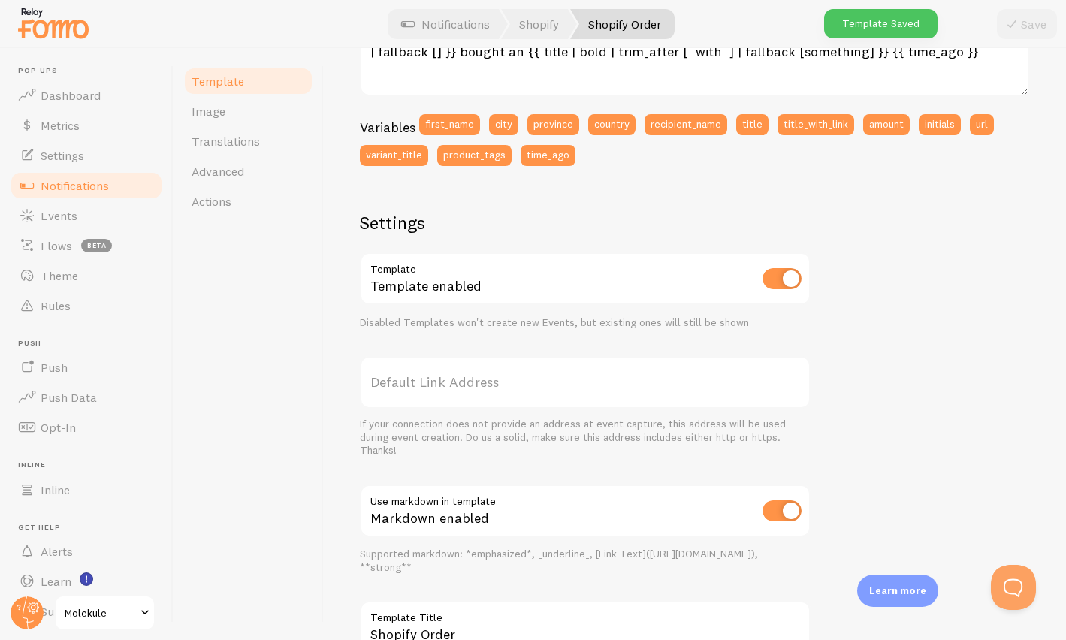
scroll to position [476, 0]
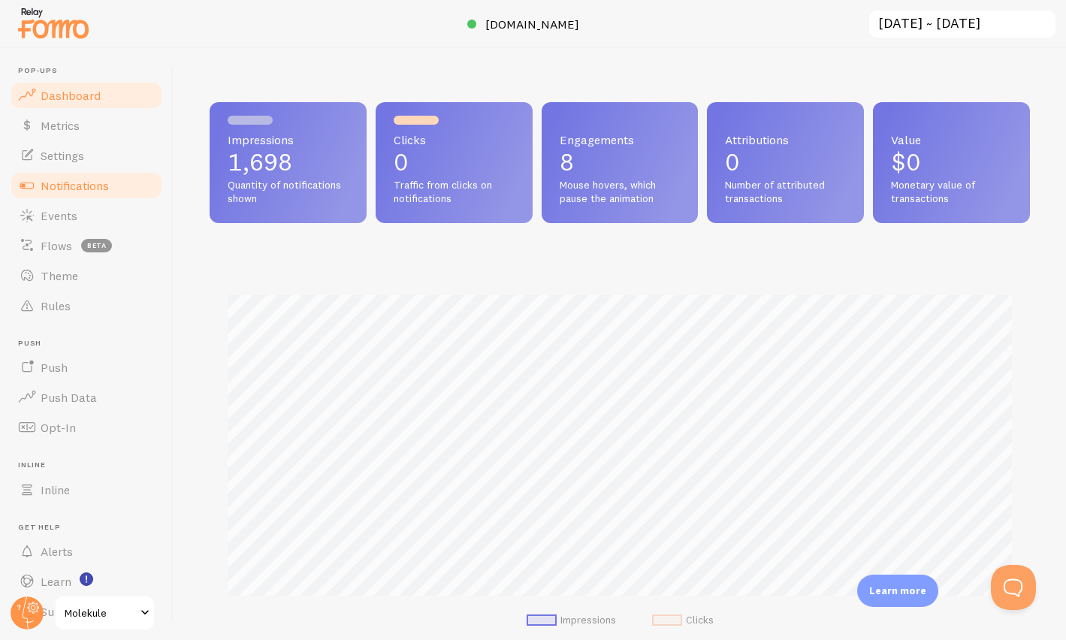
click at [66, 192] on span "Notifications" at bounding box center [75, 185] width 68 height 15
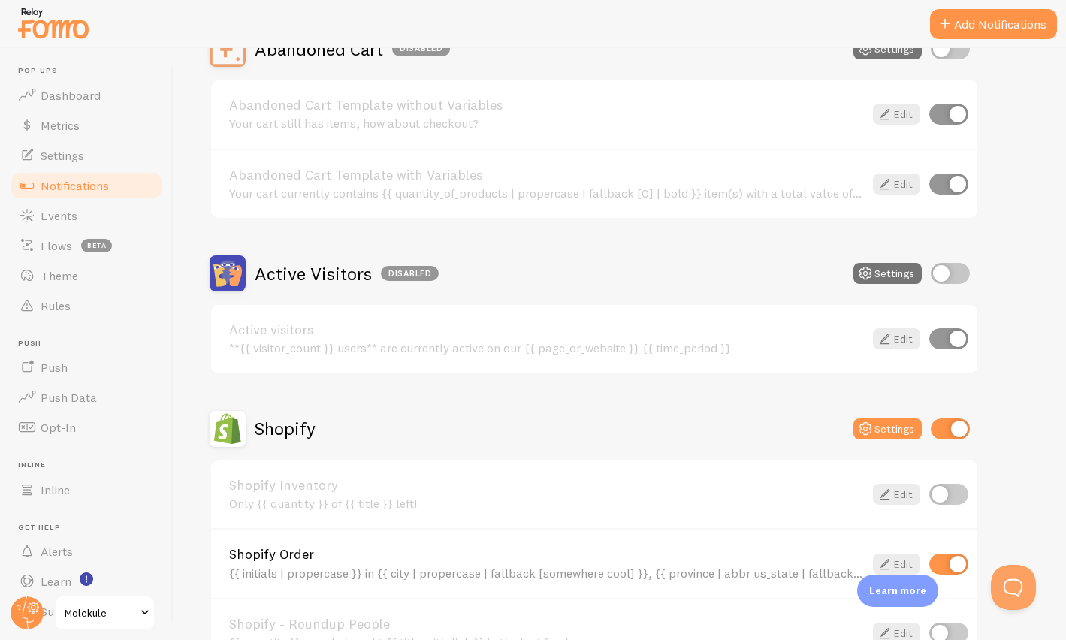
scroll to position [338, 0]
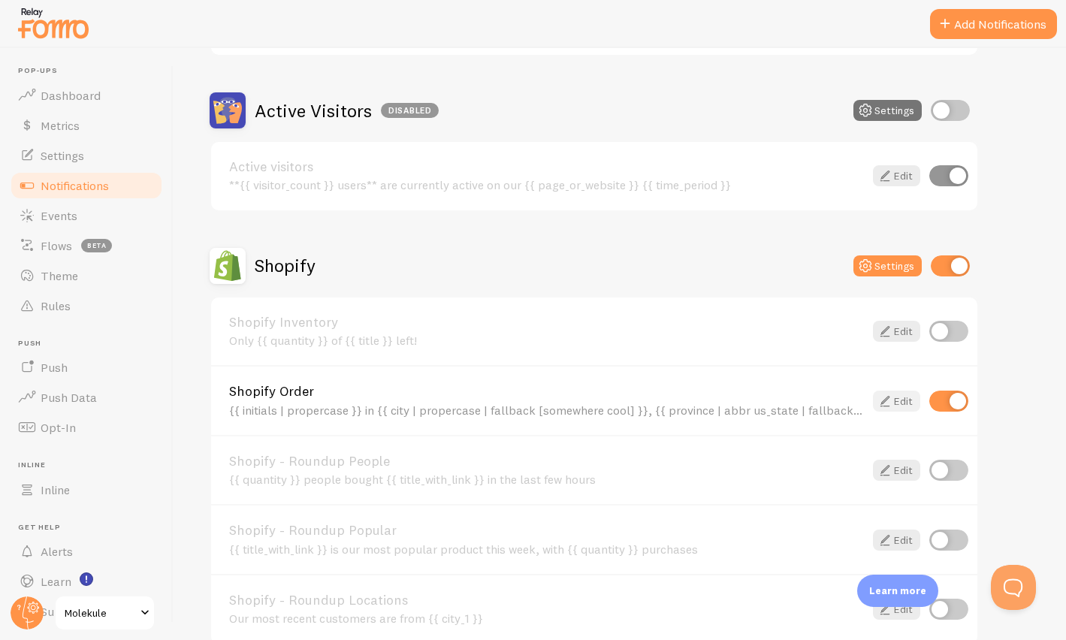
click at [902, 403] on link "Edit" at bounding box center [896, 401] width 47 height 21
